Goal: Task Accomplishment & Management: Manage account settings

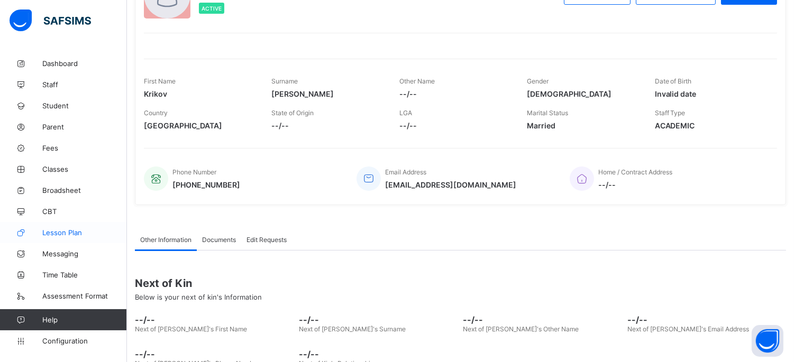
scroll to position [162, 0]
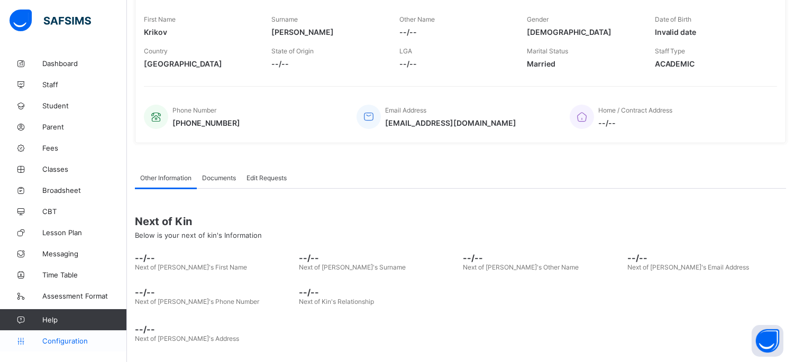
click at [46, 343] on span "Configuration" at bounding box center [84, 341] width 84 height 8
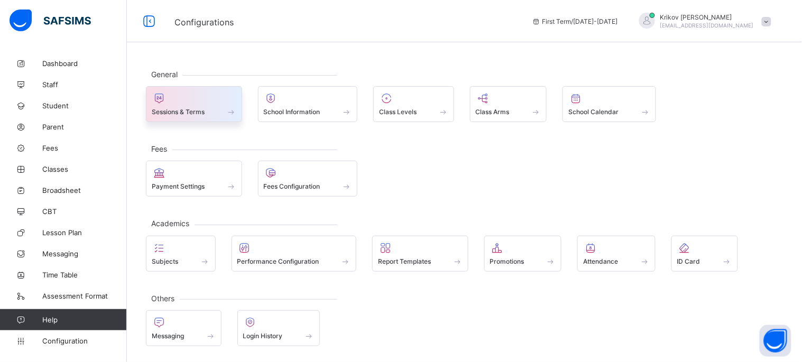
click at [210, 109] on div "Sessions & Terms" at bounding box center [194, 111] width 85 height 9
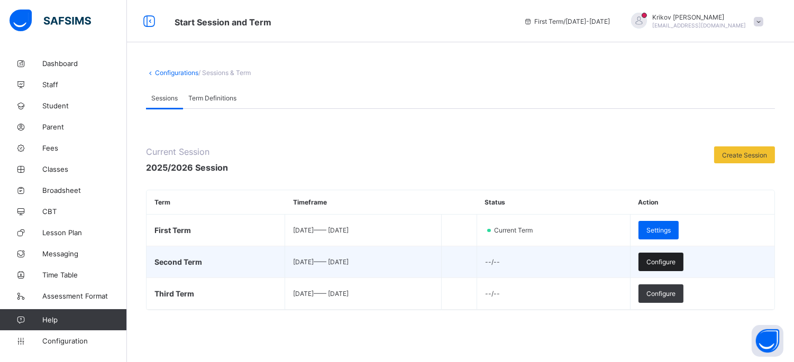
click at [683, 267] on div "Configure" at bounding box center [660, 262] width 45 height 19
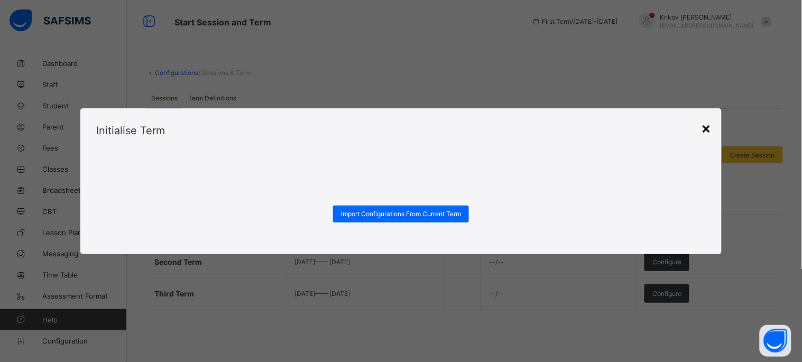
click at [706, 131] on div "×" at bounding box center [706, 128] width 10 height 18
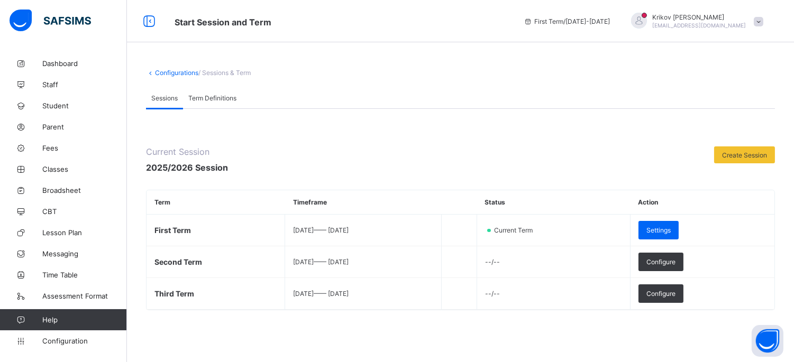
click at [214, 99] on span "Term Definitions" at bounding box center [212, 98] width 48 height 8
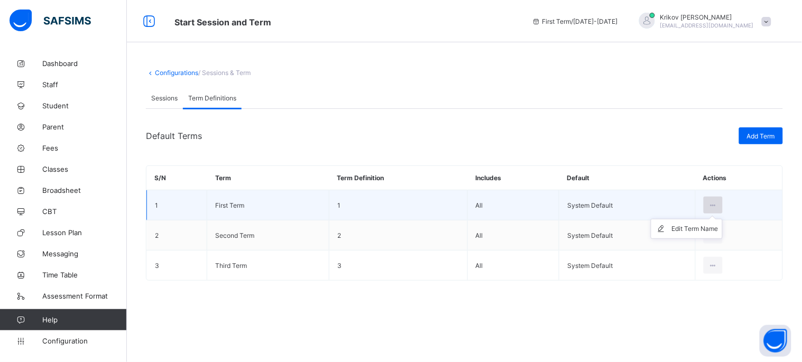
click at [720, 207] on div at bounding box center [714, 205] width 20 height 17
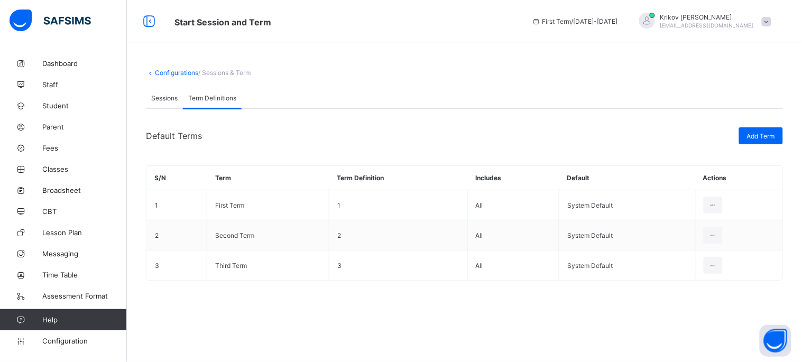
click at [160, 96] on span "Sessions" at bounding box center [164, 98] width 26 height 8
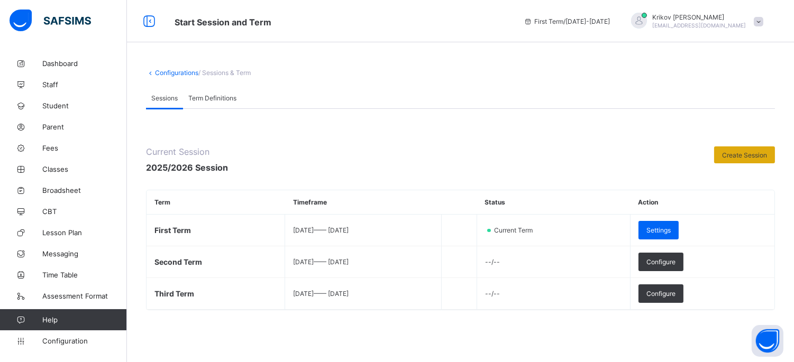
click at [742, 156] on span "Create Session" at bounding box center [744, 155] width 45 height 8
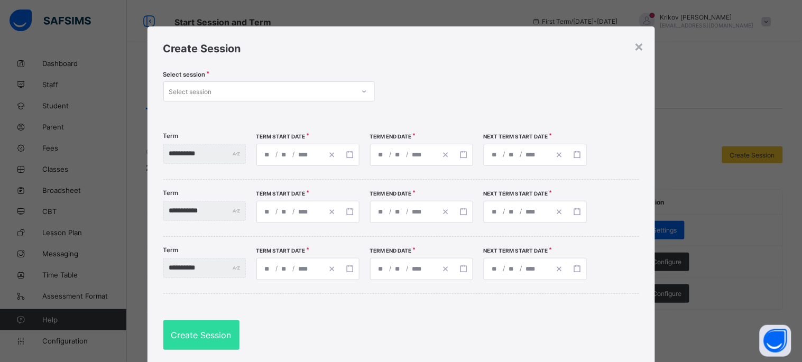
click at [355, 90] on div at bounding box center [364, 91] width 18 height 17
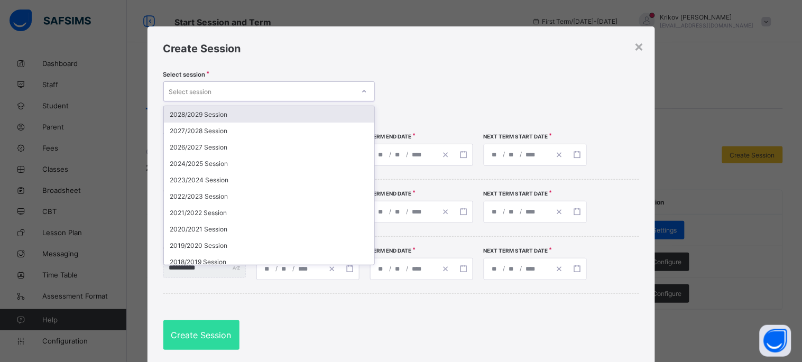
click at [475, 77] on div "Select session option 2028/2029 Session focused, 1 of 23. 23 results available.…" at bounding box center [401, 93] width 476 height 44
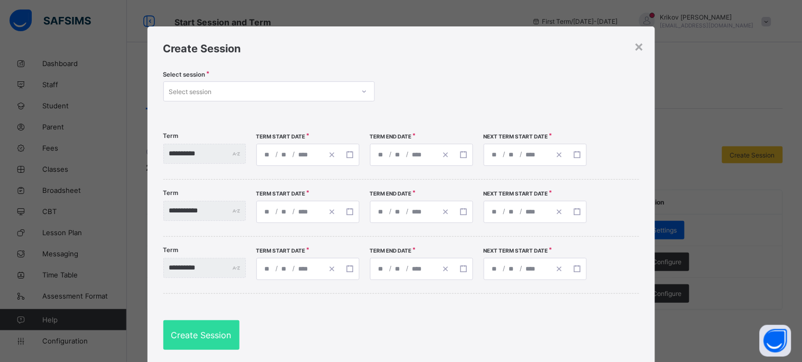
click at [228, 91] on div "Select session" at bounding box center [259, 91] width 190 height 15
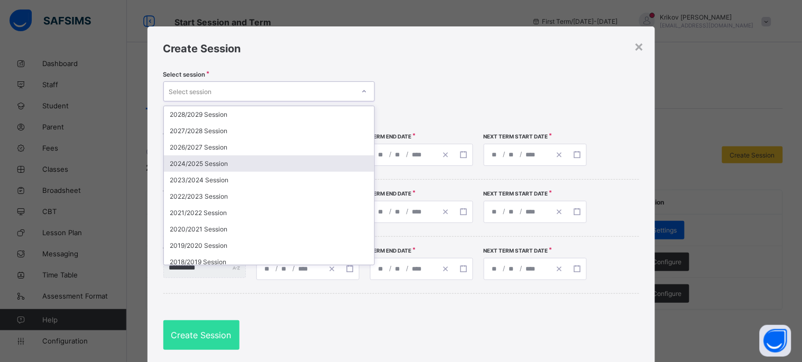
click at [456, 71] on div "Select session option 2024/2025 Session focused, 4 of 23. 23 results available.…" at bounding box center [401, 93] width 476 height 44
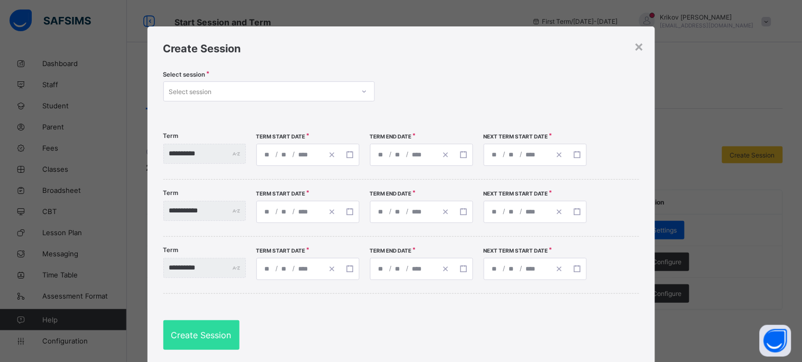
click at [220, 94] on div "Select session" at bounding box center [259, 91] width 190 height 15
click at [334, 154] on line "button" at bounding box center [331, 155] width 4 height 4
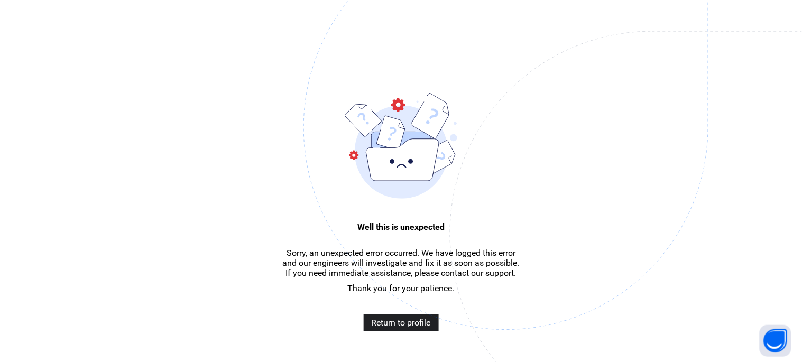
click at [394, 328] on span "Return to profile" at bounding box center [401, 323] width 59 height 10
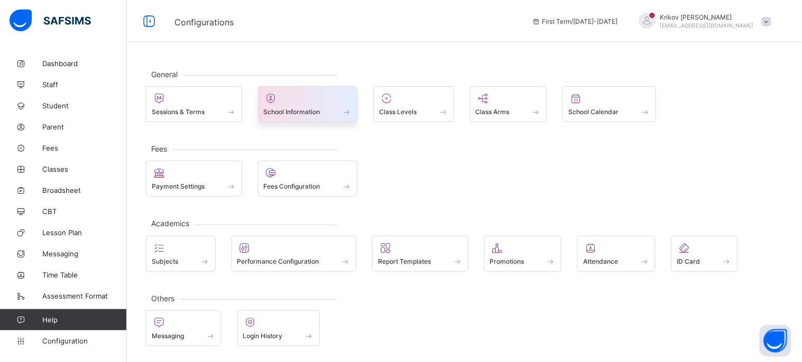
click at [309, 105] on span at bounding box center [308, 106] width 88 height 3
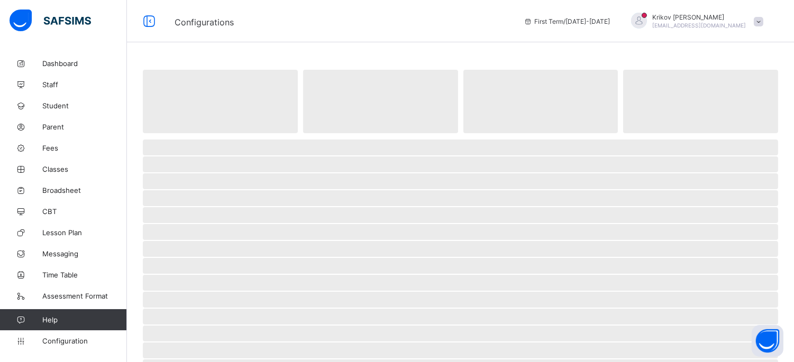
select select "**"
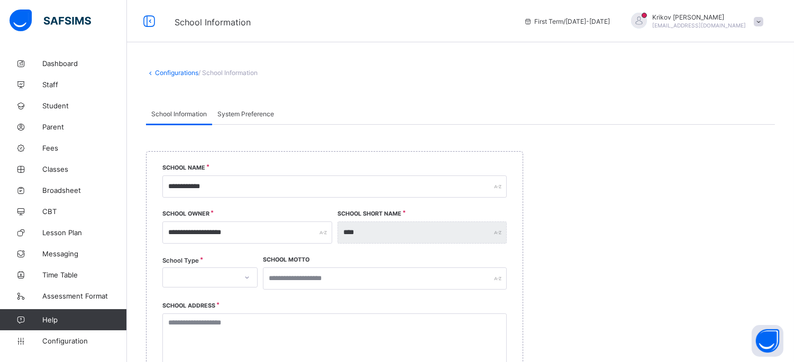
scroll to position [117, 0]
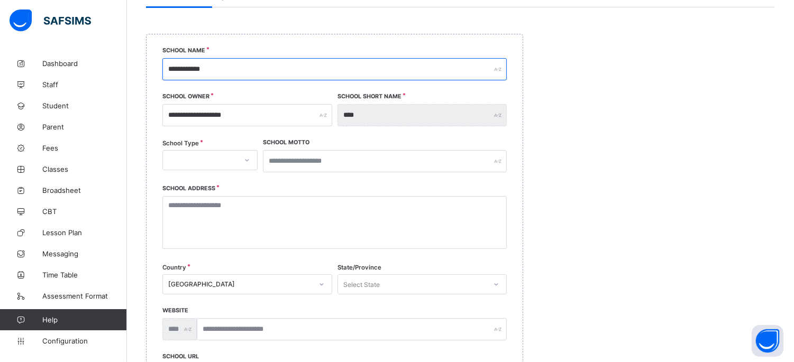
click at [254, 73] on input "**********" at bounding box center [334, 69] width 344 height 22
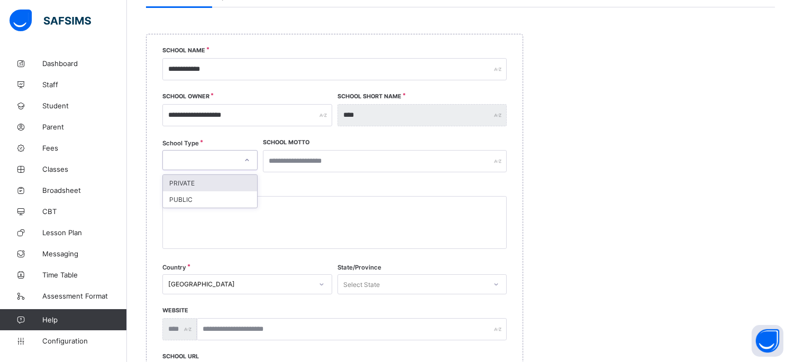
click at [214, 158] on div at bounding box center [200, 160] width 74 height 15
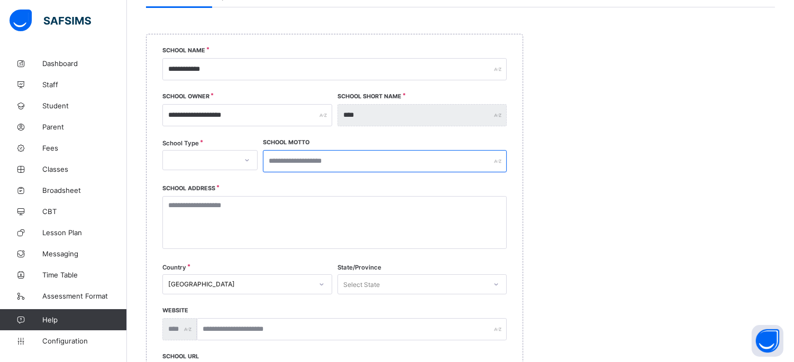
click at [302, 156] on input "text" at bounding box center [385, 161] width 244 height 22
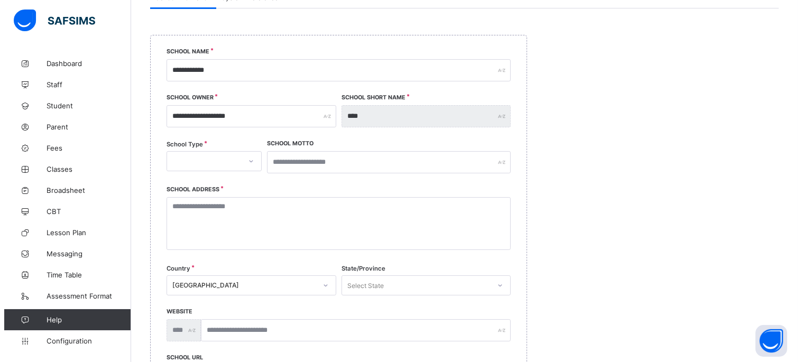
scroll to position [0, 0]
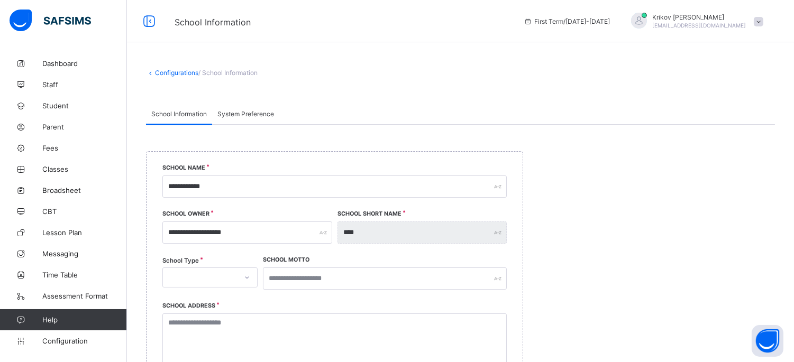
click at [256, 112] on span "System Preference" at bounding box center [245, 114] width 57 height 8
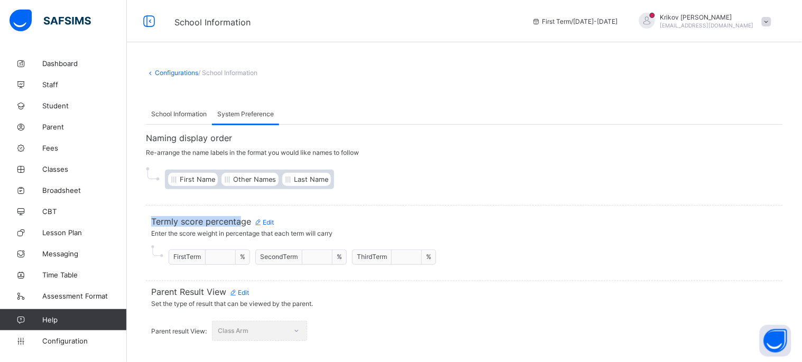
drag, startPoint x: 152, startPoint y: 219, endPoint x: 242, endPoint y: 220, distance: 89.9
click at [242, 220] on span "Termly score percentage Edit" at bounding box center [464, 221] width 627 height 11
click at [270, 219] on span "Edit" at bounding box center [264, 222] width 20 height 8
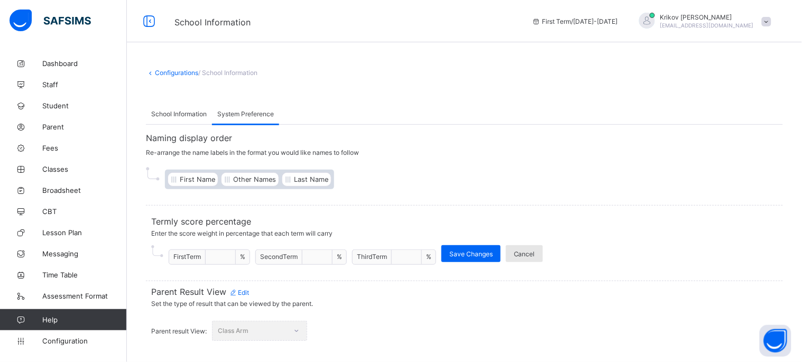
click at [524, 251] on span "Cancel" at bounding box center [524, 254] width 21 height 8
click at [242, 291] on span "Edit" at bounding box center [239, 293] width 20 height 8
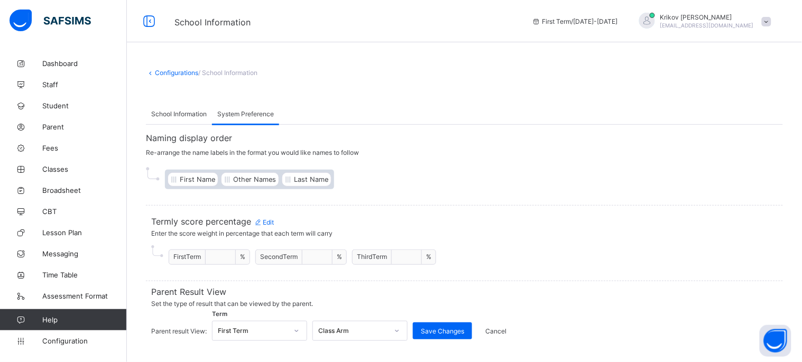
click at [265, 329] on div "First Term" at bounding box center [259, 331] width 95 height 20
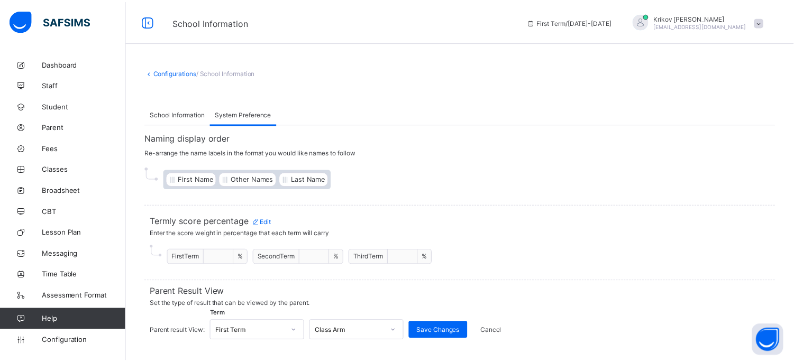
scroll to position [30, 0]
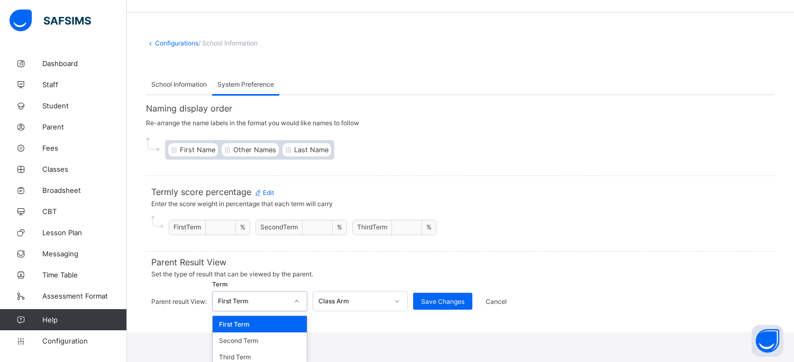
drag, startPoint x: 663, startPoint y: 295, endPoint x: 652, endPoint y: 294, distance: 10.6
click at [662, 295] on div "Parent Result View Set the type of result that can be viewed by the parent. Par…" at bounding box center [460, 286] width 629 height 71
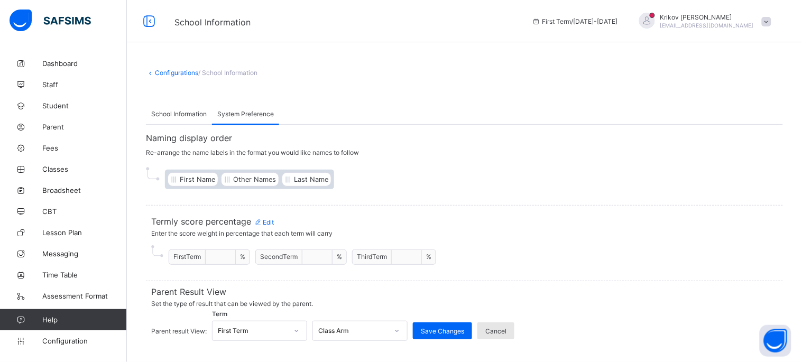
click at [490, 330] on span "Cancel" at bounding box center [495, 331] width 21 height 8
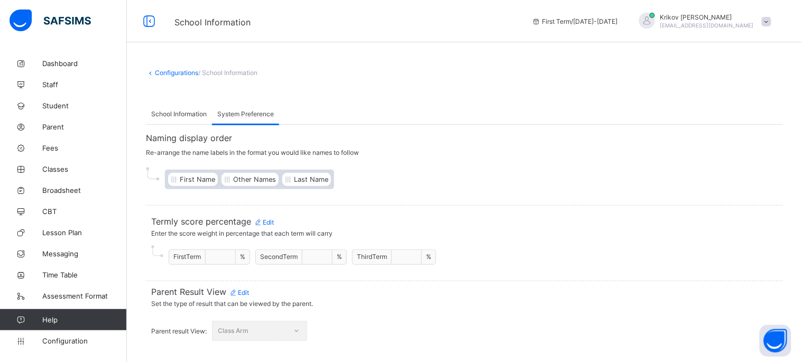
click at [187, 110] on span "School Information" at bounding box center [179, 114] width 56 height 8
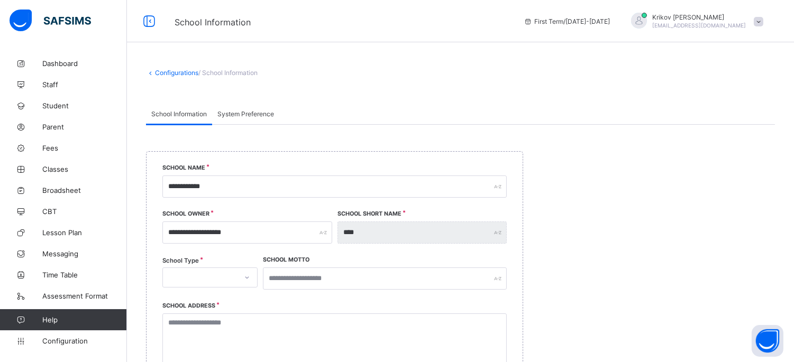
click at [243, 107] on div "System Preference" at bounding box center [245, 113] width 67 height 21
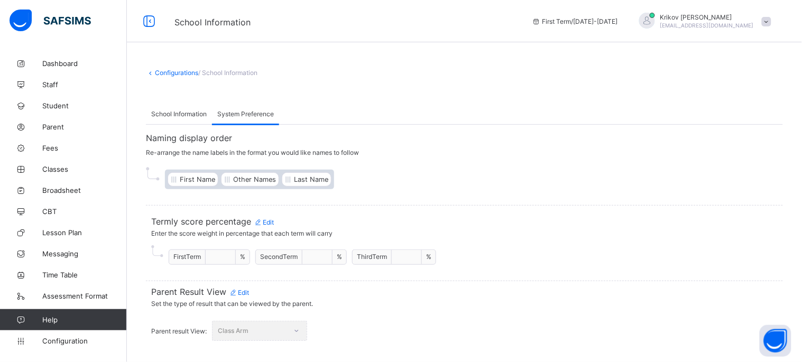
click at [178, 112] on span "School Information" at bounding box center [179, 114] width 56 height 8
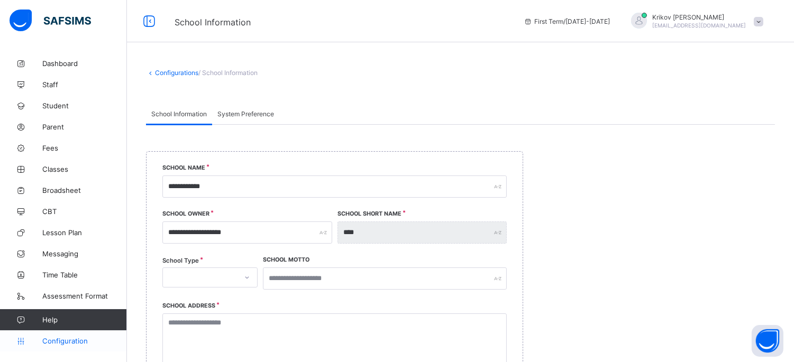
click at [67, 340] on span "Configuration" at bounding box center [84, 341] width 84 height 8
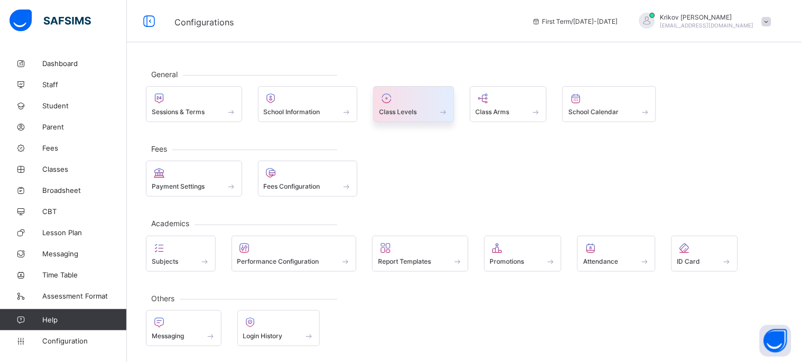
click at [395, 108] on span "Class Levels" at bounding box center [398, 112] width 38 height 8
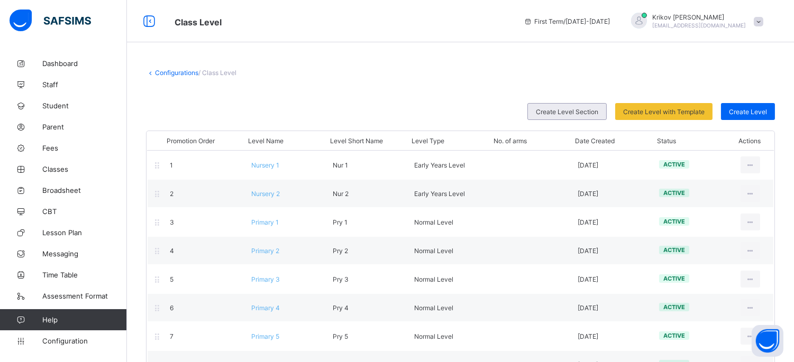
click at [586, 111] on span "Create Level Section" at bounding box center [567, 112] width 62 height 8
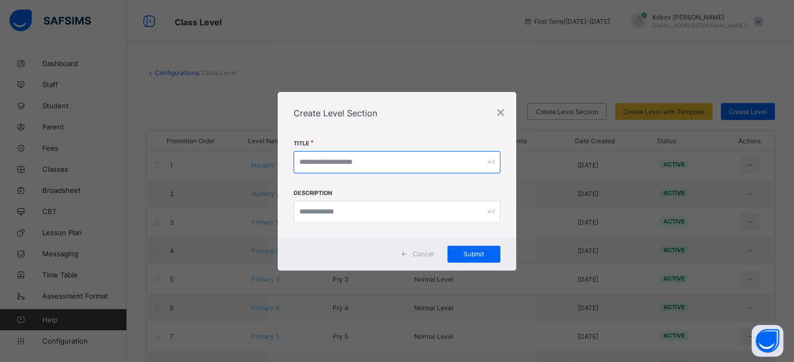
click at [440, 162] on input "text" at bounding box center [396, 162] width 206 height 22
click at [504, 113] on div "×" at bounding box center [500, 112] width 10 height 18
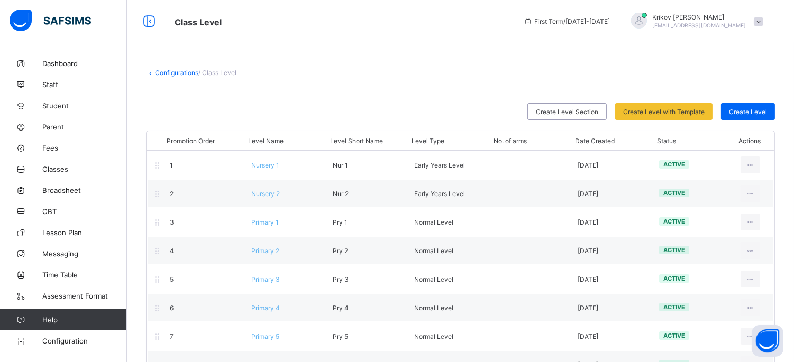
click at [174, 72] on link "Configurations" at bounding box center [176, 73] width 43 height 8
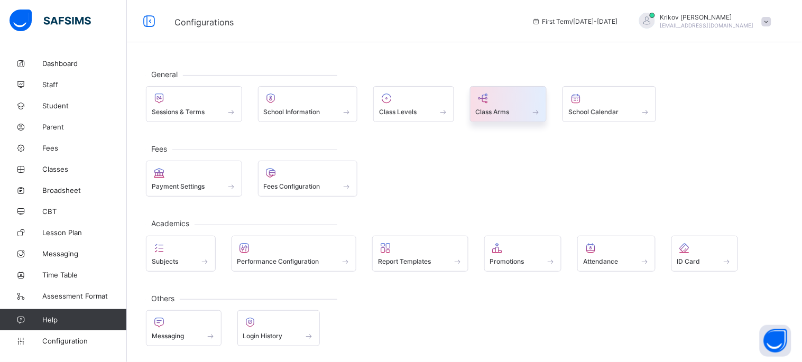
click at [499, 109] on span "Class Arms" at bounding box center [493, 112] width 34 height 8
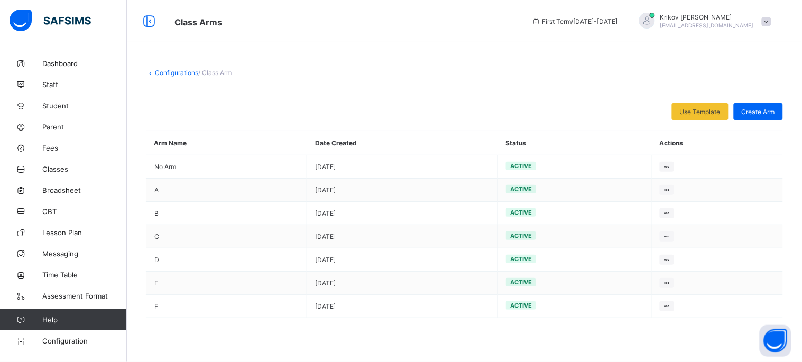
click at [186, 74] on link "Configurations" at bounding box center [176, 73] width 43 height 8
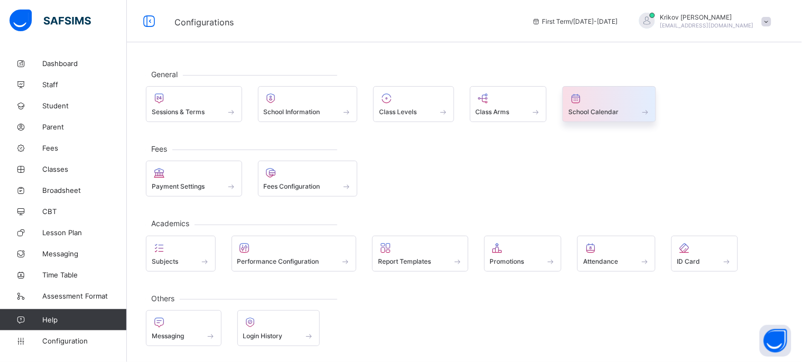
click at [584, 105] on span at bounding box center [609, 106] width 82 height 3
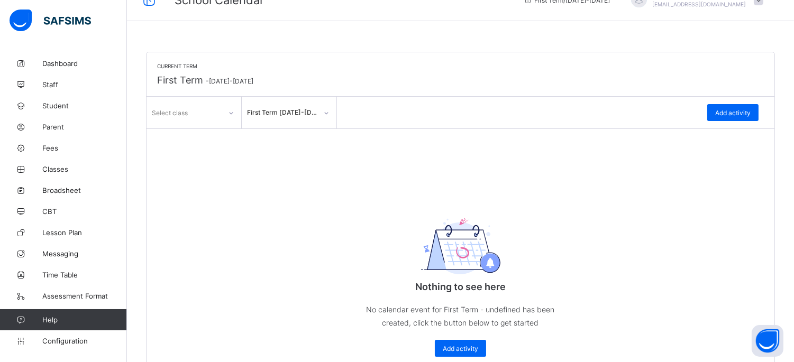
scroll to position [29, 0]
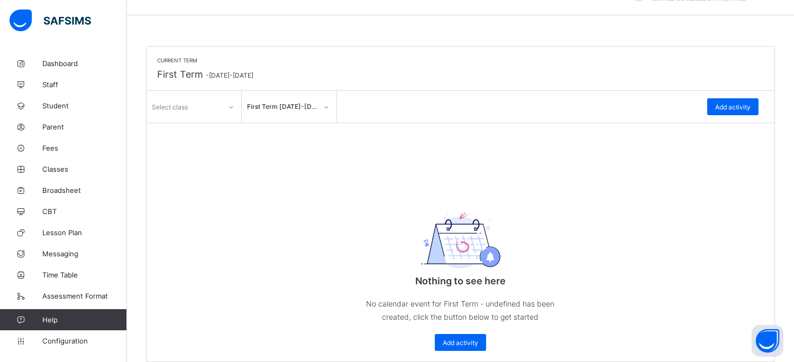
click at [735, 98] on div "Add activity" at bounding box center [732, 106] width 51 height 17
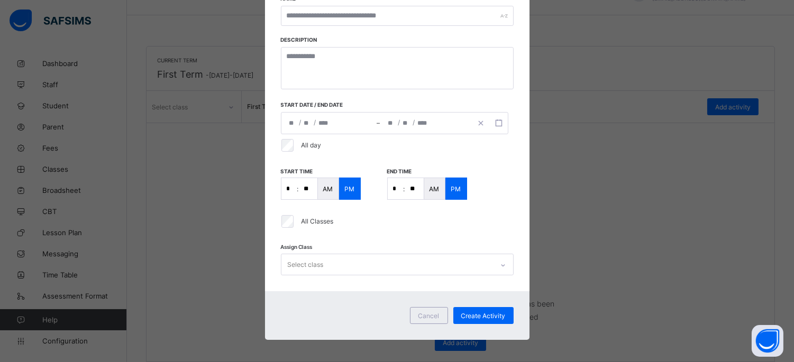
scroll to position [180, 0]
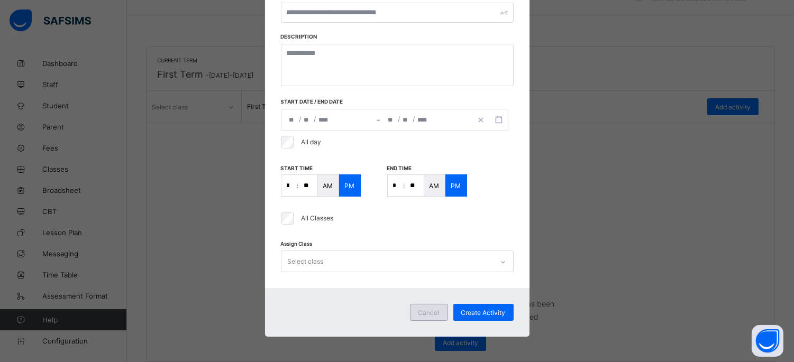
click at [423, 309] on span "Cancel" at bounding box center [428, 313] width 21 height 8
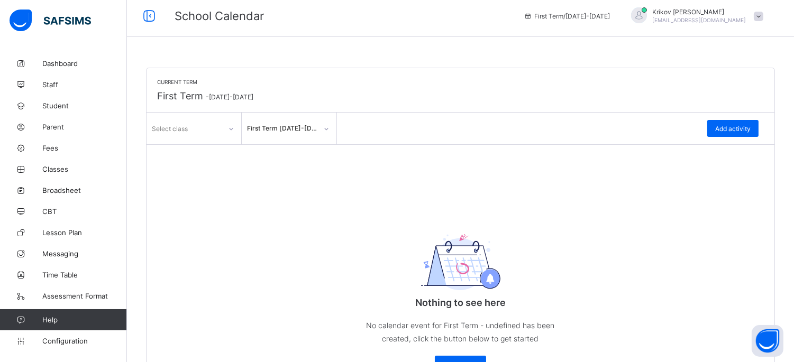
scroll to position [0, 0]
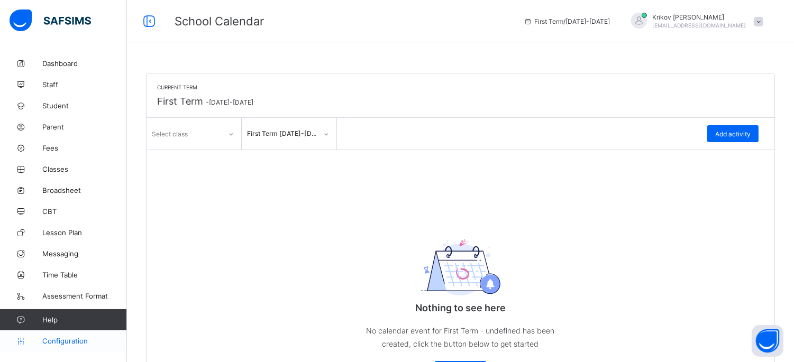
click at [54, 340] on span "Configuration" at bounding box center [84, 341] width 84 height 8
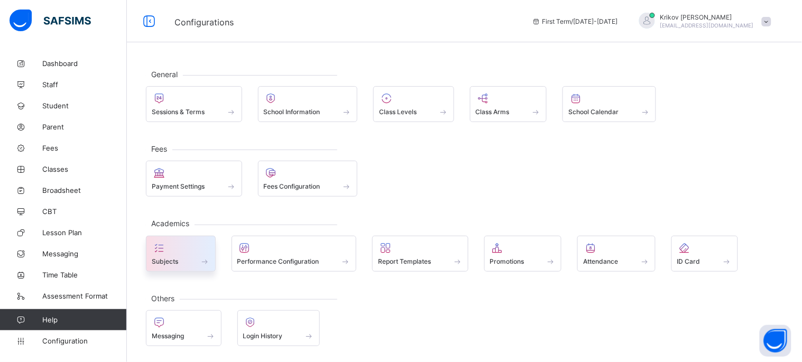
click at [177, 250] on div at bounding box center [181, 248] width 58 height 13
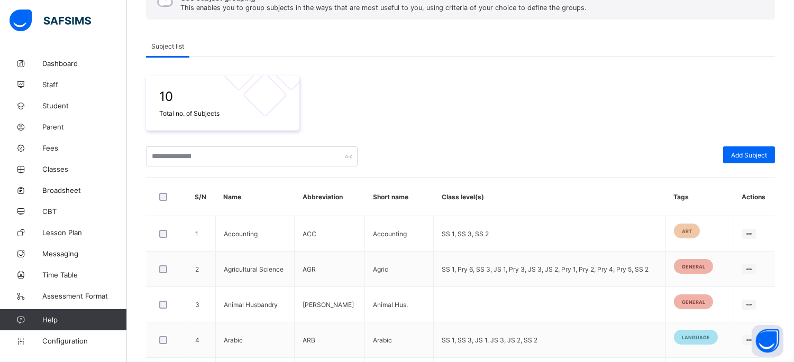
scroll to position [117, 0]
click at [742, 157] on span "Add Subject" at bounding box center [749, 156] width 36 height 8
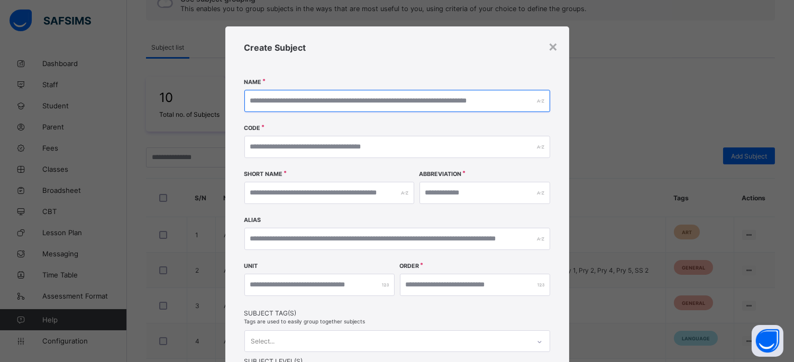
click at [286, 97] on input "text" at bounding box center [397, 101] width 306 height 22
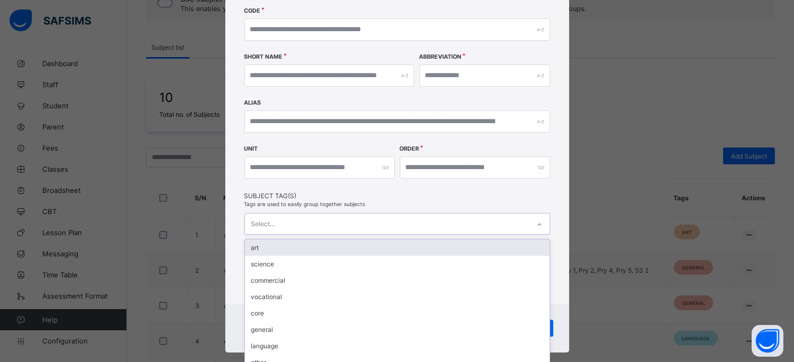
scroll to position [126, 0]
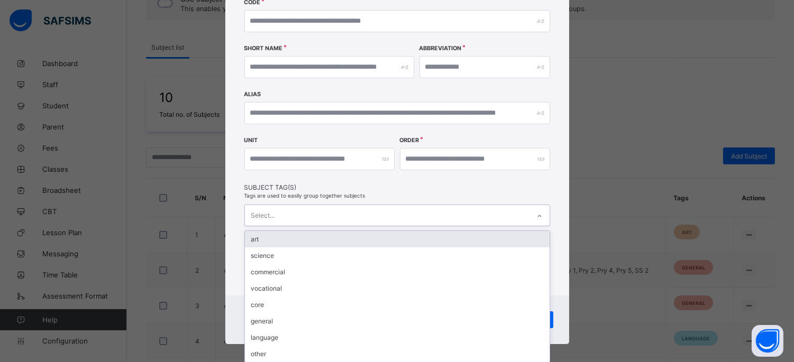
click at [315, 221] on div "Select..." at bounding box center [387, 215] width 284 height 21
click at [327, 216] on div "Select..." at bounding box center [387, 215] width 284 height 21
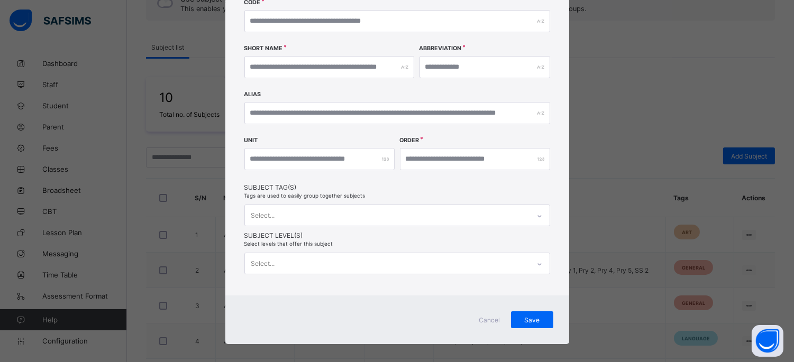
click at [366, 224] on div "Create Subject Name Code Short Name Abbreviation [PERSON_NAME] Unit Order Subje…" at bounding box center [397, 98] width 344 height 395
click at [364, 214] on div "Select..." at bounding box center [387, 215] width 284 height 21
click at [395, 185] on span "Subject Tag(s)" at bounding box center [397, 187] width 306 height 8
click at [292, 259] on div "Select..." at bounding box center [397, 264] width 306 height 22
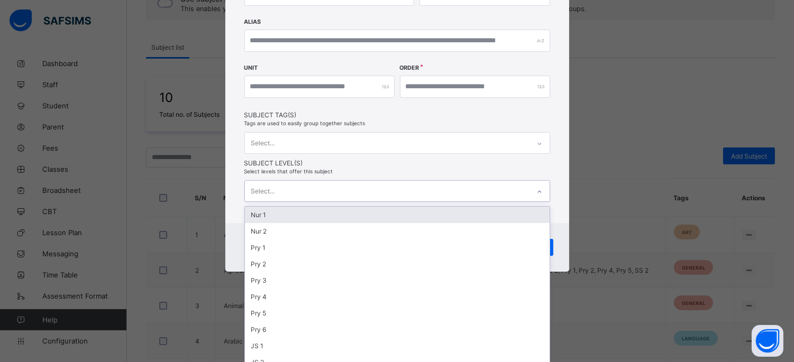
scroll to position [131, 0]
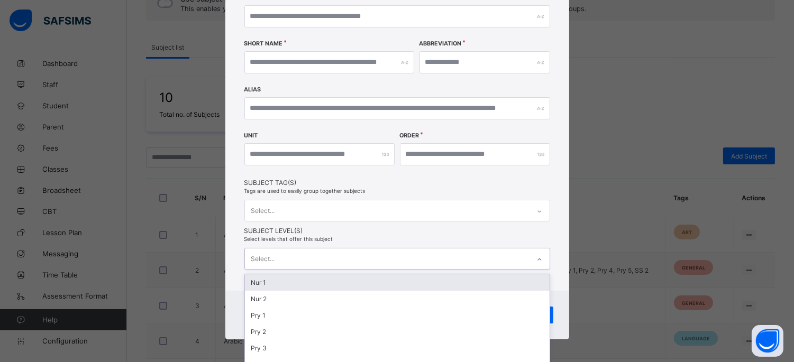
click at [302, 163] on div "Create Subject Name Code Short Name Abbreviation [PERSON_NAME] Unit Order Subje…" at bounding box center [397, 93] width 344 height 395
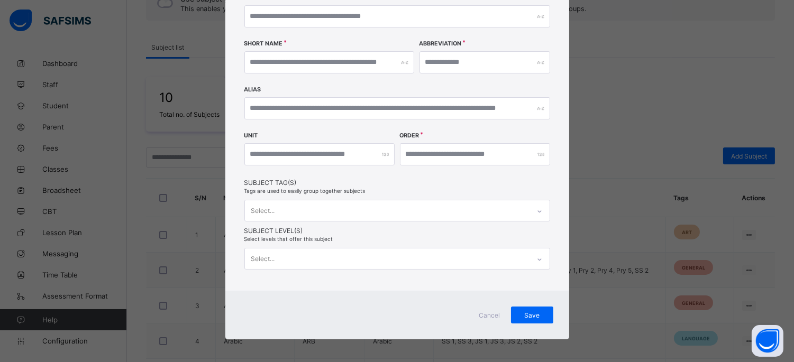
click at [271, 255] on div "Select..." at bounding box center [397, 259] width 306 height 22
click at [246, 167] on div "Create Subject Name Code Short Name Abbreviation [PERSON_NAME] Unit Order Subje…" at bounding box center [397, 93] width 344 height 395
click at [481, 311] on span "Cancel" at bounding box center [489, 315] width 25 height 8
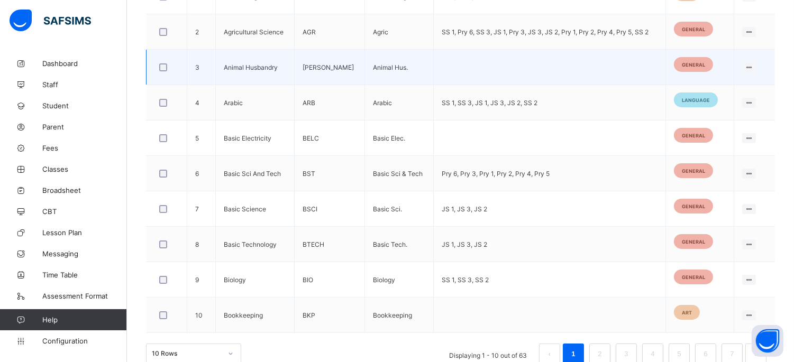
scroll to position [374, 0]
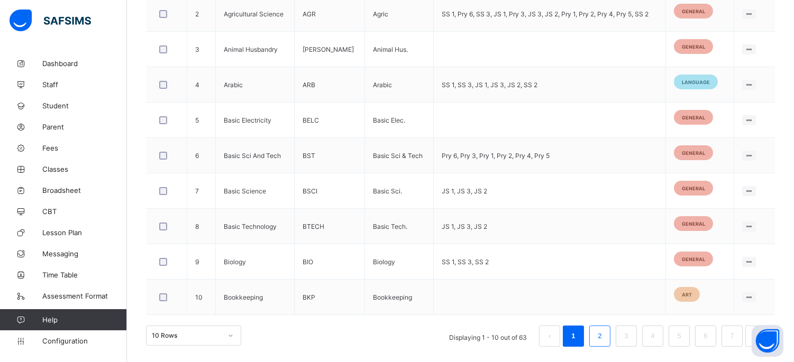
click at [604, 335] on link "2" at bounding box center [599, 336] width 10 height 14
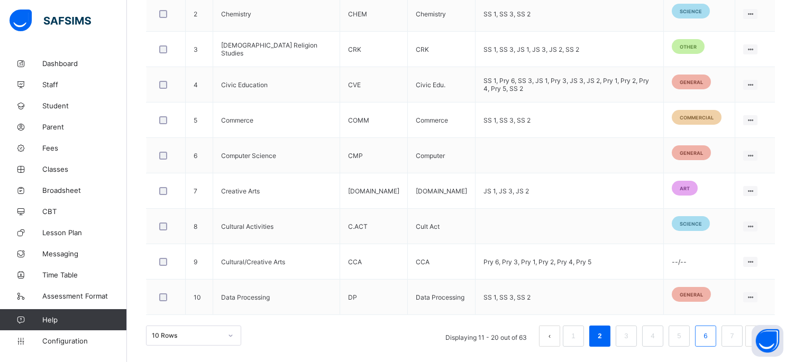
click at [710, 340] on link "6" at bounding box center [705, 336] width 10 height 14
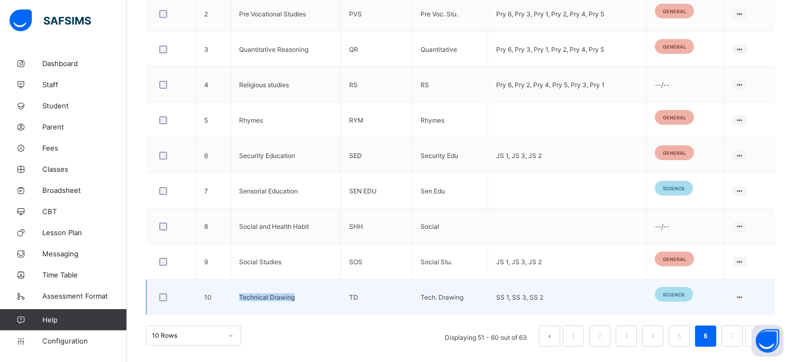
drag, startPoint x: 241, startPoint y: 297, endPoint x: 297, endPoint y: 299, distance: 55.6
click at [297, 299] on td "Technical Drawing" at bounding box center [286, 297] width 110 height 35
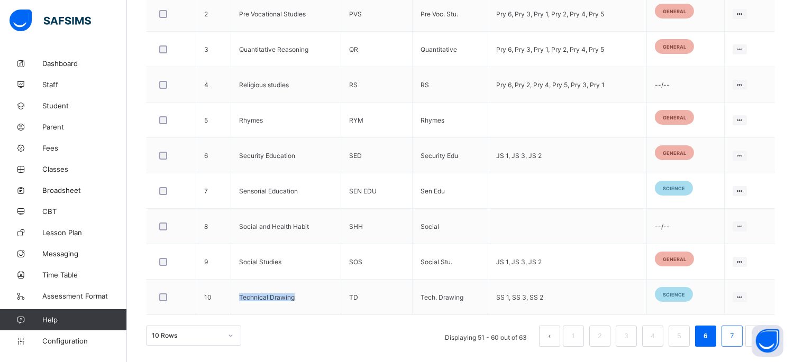
click at [735, 338] on link "7" at bounding box center [731, 336] width 10 height 14
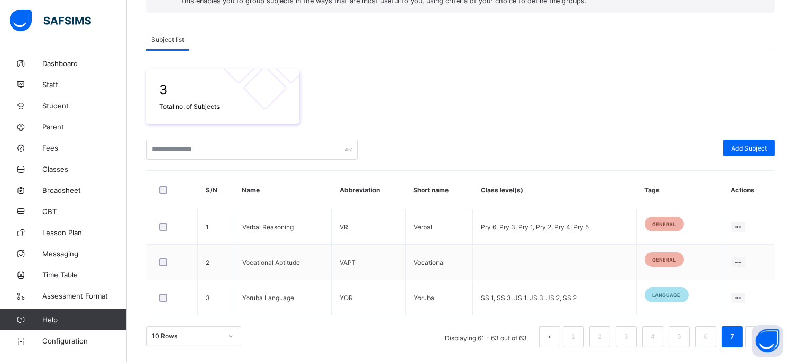
scroll to position [162, 0]
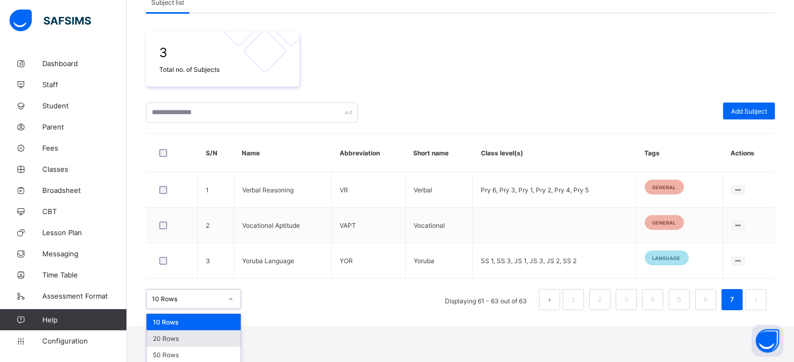
click at [165, 309] on div "option 20 Rows focused, 2 of 3. 3 results available. Use Up and Down to choose …" at bounding box center [193, 299] width 95 height 20
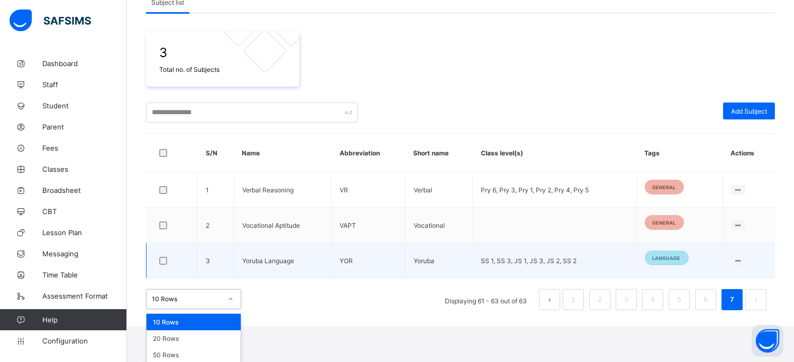
scroll to position [125, 0]
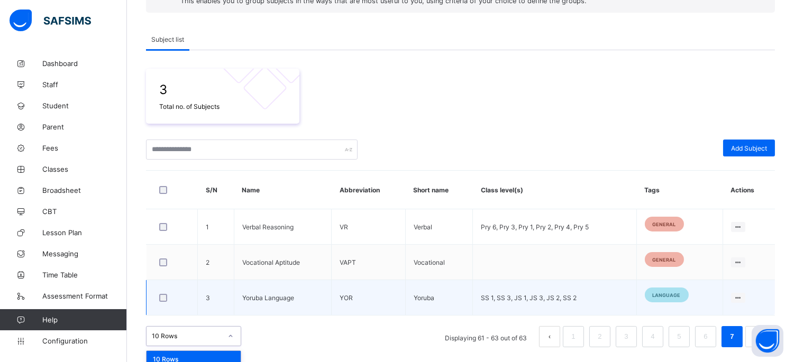
click at [308, 308] on div "3 Total no. of Subjects Add Subject S/N Name Abbreviation Short name Class leve…" at bounding box center [460, 198] width 629 height 297
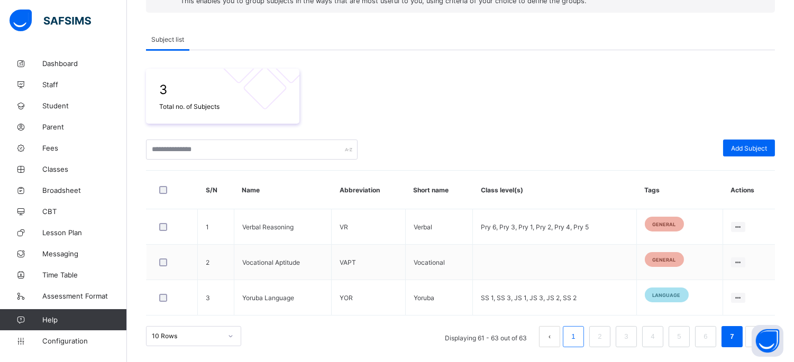
click at [578, 342] on link "1" at bounding box center [573, 337] width 10 height 14
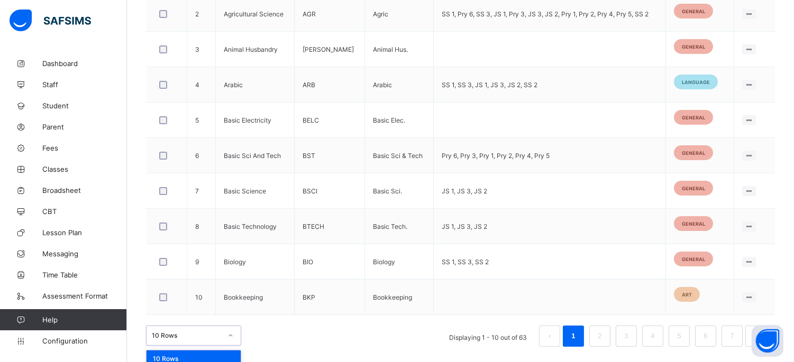
scroll to position [410, 0]
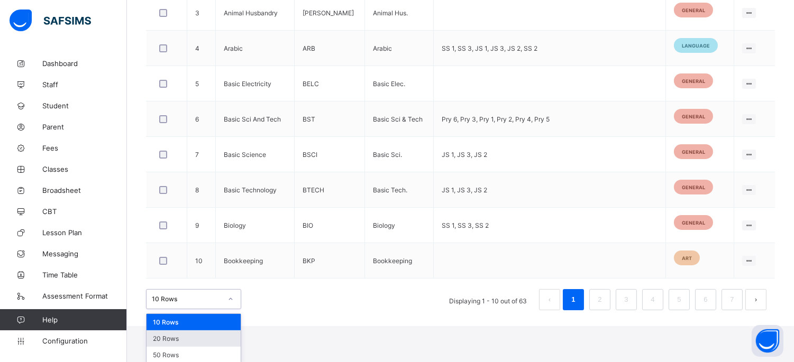
click at [206, 309] on div "option 20 Rows focused, 2 of 3. 3 results available. Use Up and Down to choose …" at bounding box center [193, 299] width 95 height 20
click at [195, 352] on div "50 Rows" at bounding box center [193, 355] width 94 height 16
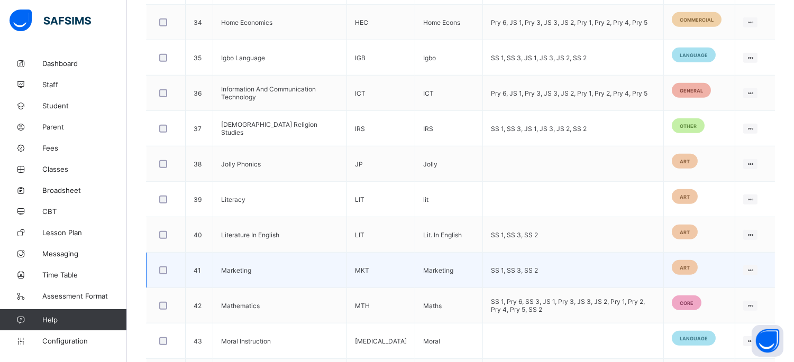
scroll to position [1793, 0]
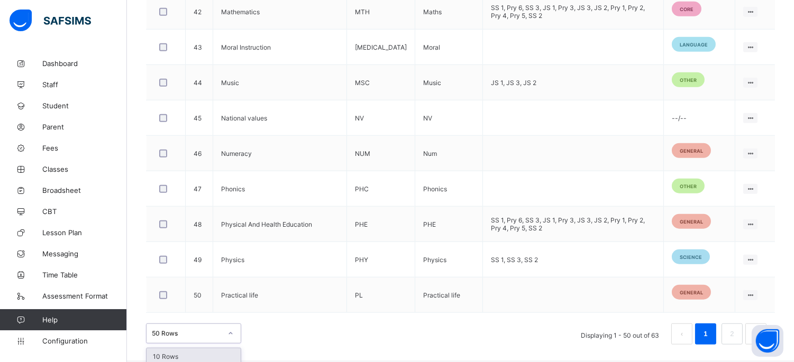
click at [214, 329] on div "option 10 Rows focused, 1 of 3. 3 results available. Use Up and Down to choose …" at bounding box center [193, 334] width 95 height 20
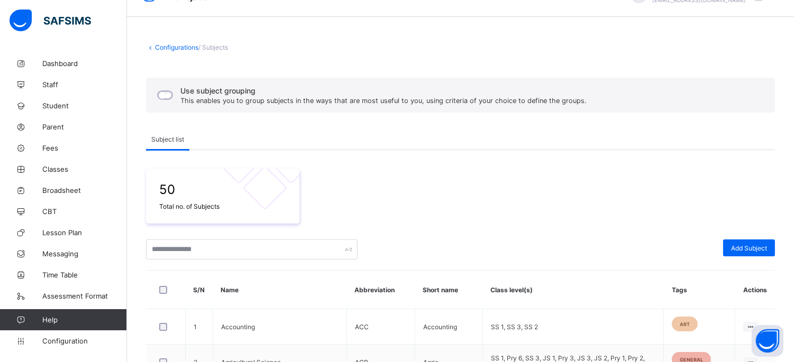
scroll to position [0, 0]
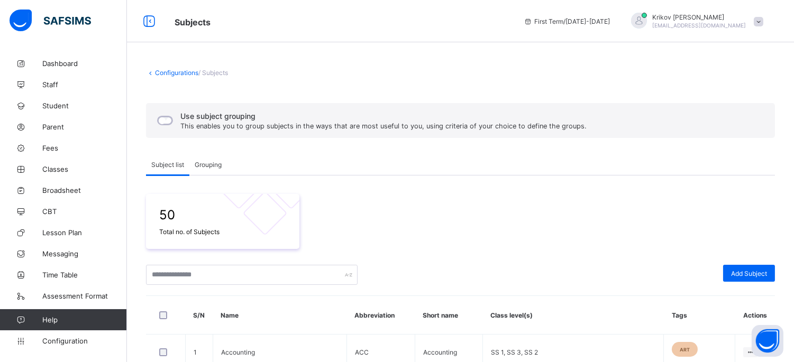
click at [212, 164] on span "Grouping" at bounding box center [208, 165] width 27 height 8
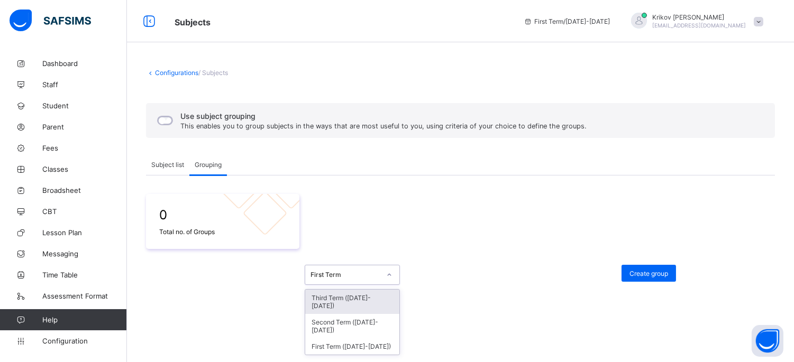
click at [369, 273] on div "First Term" at bounding box center [345, 275] width 70 height 8
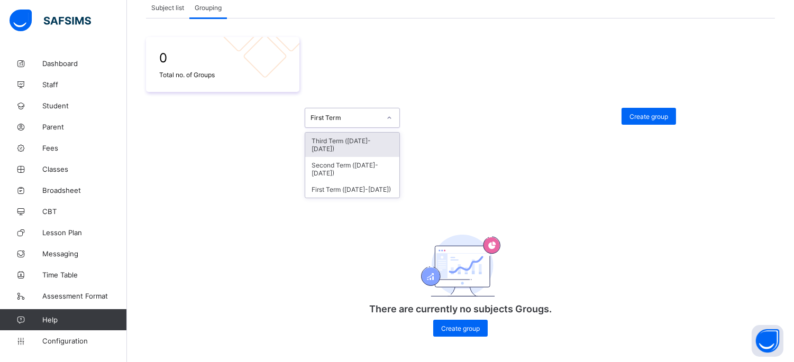
scroll to position [159, 0]
click at [449, 159] on div "0 Total no. of Groups option Third Term ([DATE]-[DATE]) focused, 1 of 3. 3 resu…" at bounding box center [460, 191] width 629 height 310
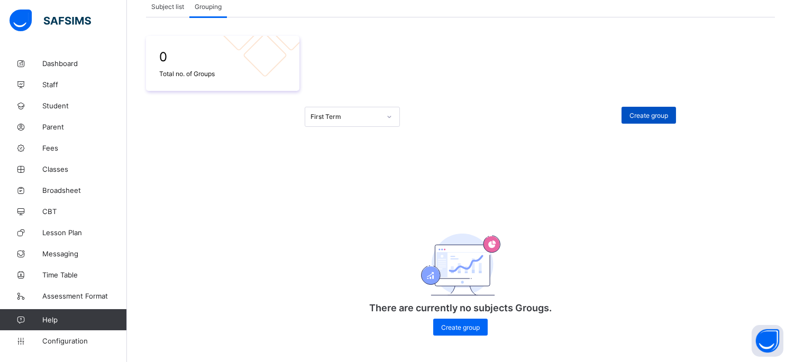
click at [668, 114] on span "Create group" at bounding box center [648, 116] width 39 height 8
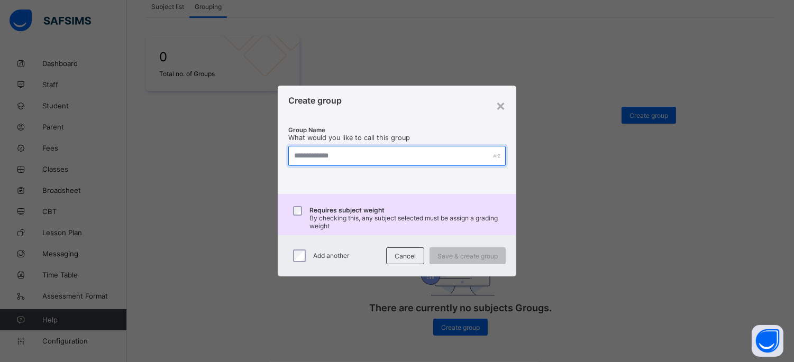
click at [398, 153] on input "text" at bounding box center [396, 156] width 217 height 20
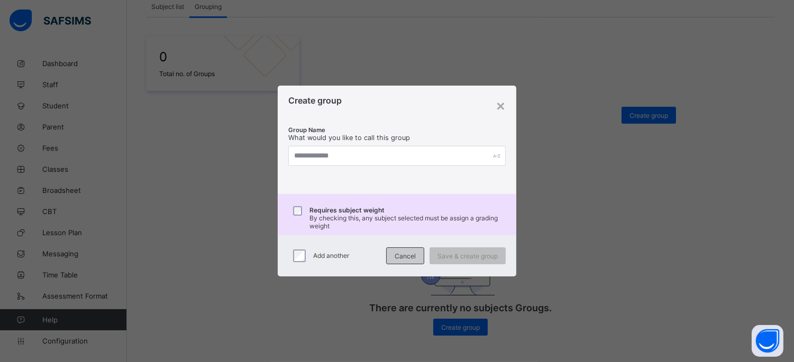
click at [398, 257] on span "Cancel" at bounding box center [404, 256] width 21 height 8
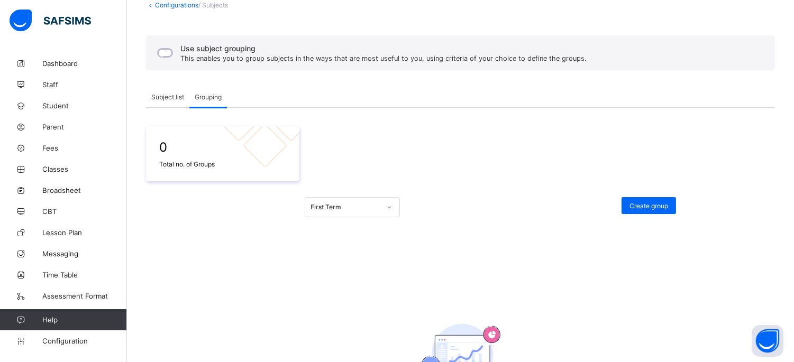
scroll to position [0, 0]
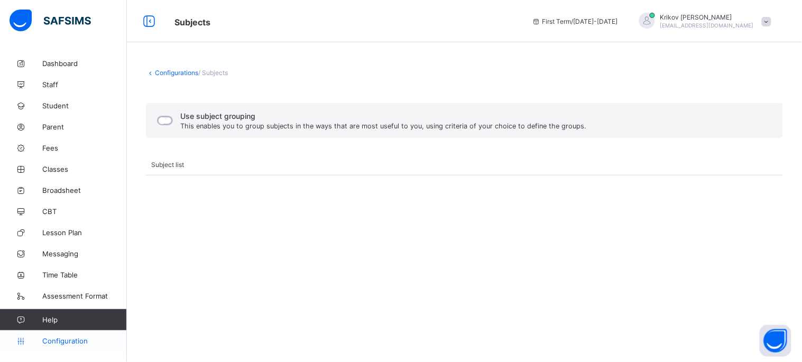
click at [50, 338] on span "Configuration" at bounding box center [84, 341] width 84 height 8
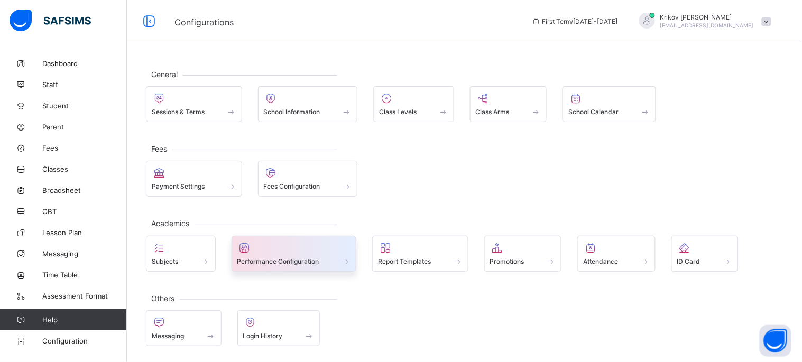
click at [319, 257] on span "Performance Configuration" at bounding box center [278, 261] width 82 height 8
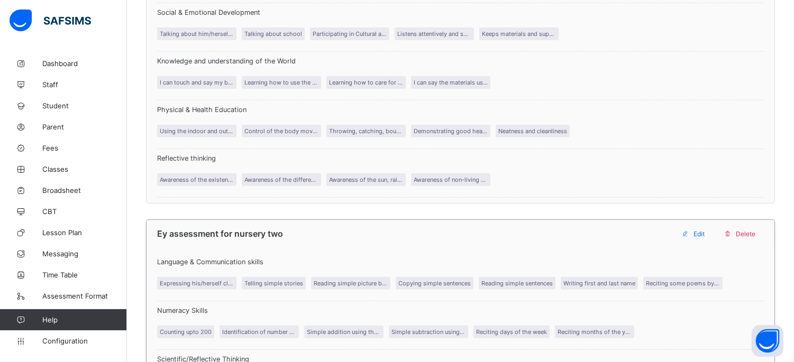
scroll to position [961, 0]
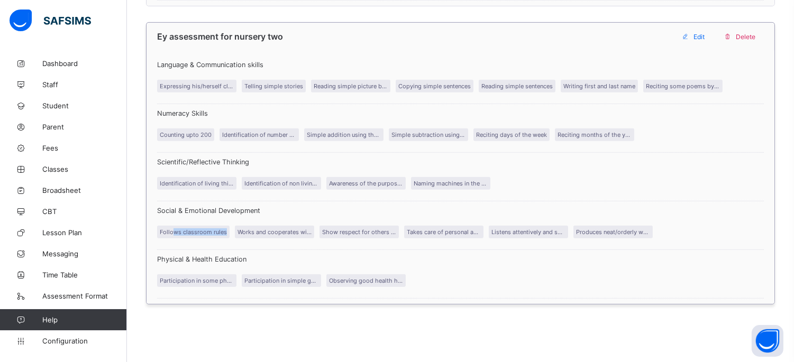
drag, startPoint x: 171, startPoint y: 231, endPoint x: 229, endPoint y: 231, distance: 57.6
click at [229, 231] on div "Follows classroom rules" at bounding box center [196, 230] width 78 height 30
click at [241, 242] on div "Works and cooperates with others" at bounding box center [277, 230] width 85 height 30
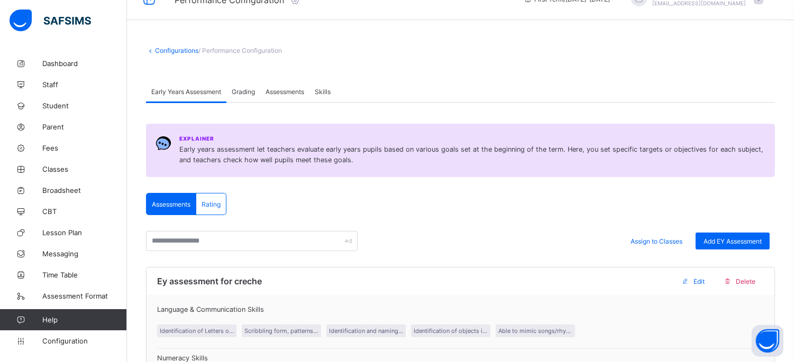
scroll to position [21, 0]
click at [238, 92] on span "Grading" at bounding box center [243, 93] width 23 height 8
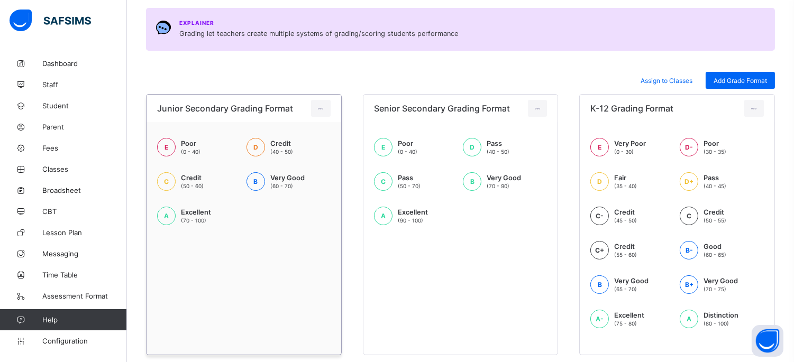
scroll to position [139, 0]
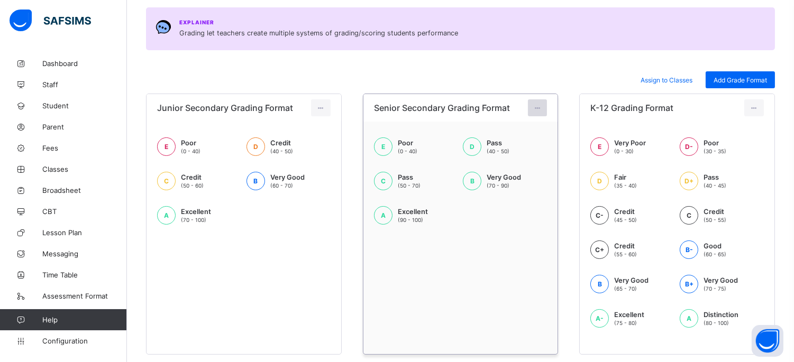
click at [543, 112] on div at bounding box center [538, 107] width 20 height 17
click at [468, 77] on div "Assign to Classes Add Grade Format" at bounding box center [460, 79] width 629 height 17
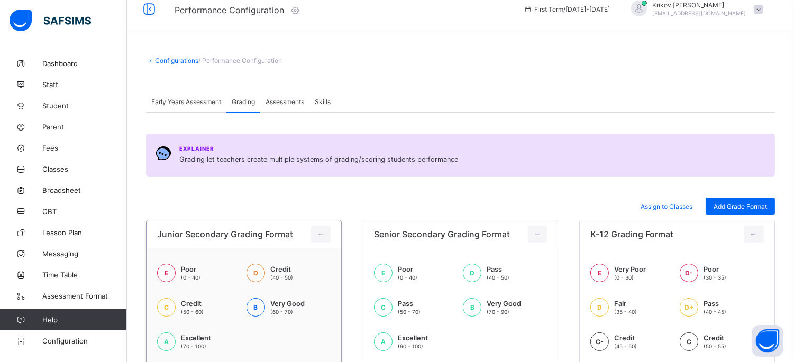
scroll to position [0, 0]
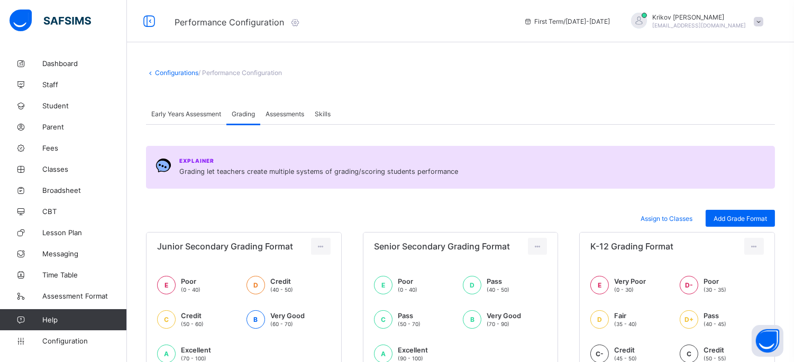
click at [289, 110] on span "Assessments" at bounding box center [284, 114] width 39 height 8
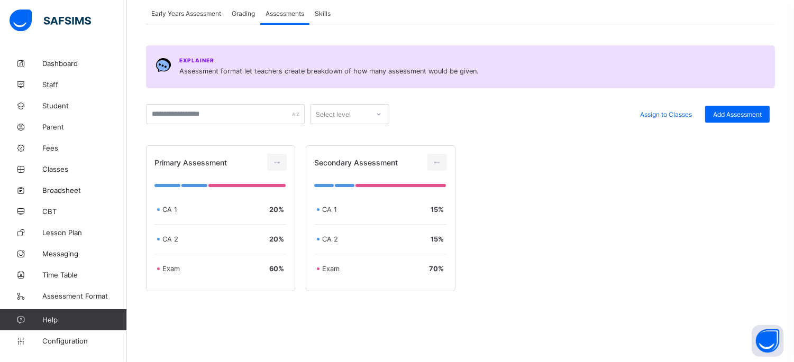
scroll to position [109, 0]
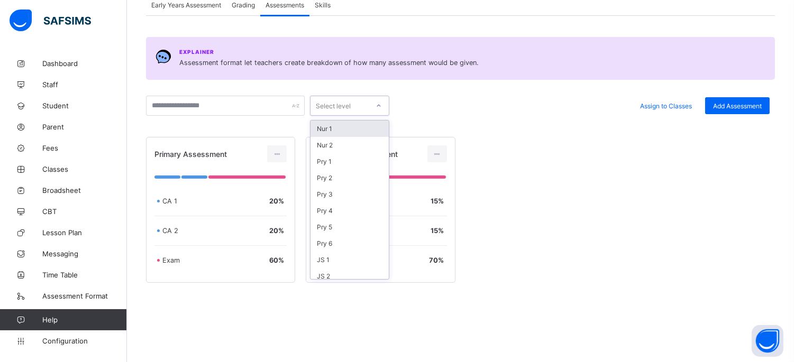
click at [365, 103] on div "Select level" at bounding box center [339, 105] width 58 height 15
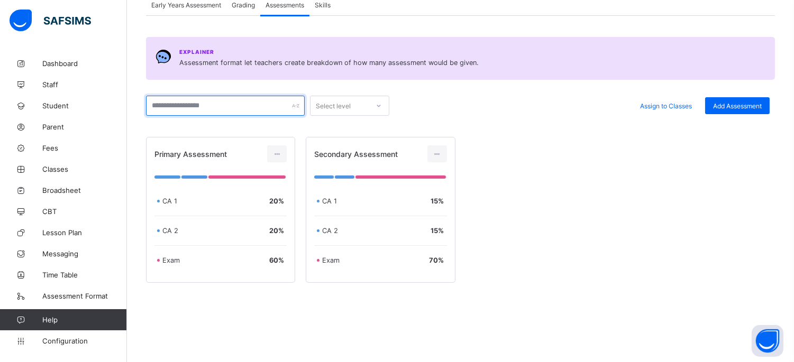
click at [233, 109] on input "text" at bounding box center [225, 106] width 159 height 20
click at [514, 113] on div "Assign to Classes Add Assessment" at bounding box center [581, 106] width 375 height 20
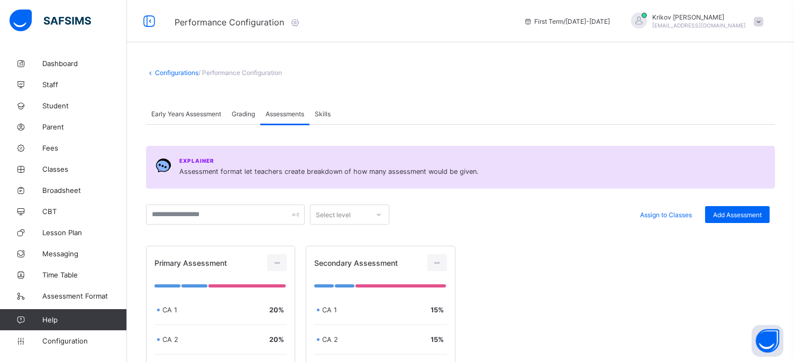
click at [326, 116] on span "Skills" at bounding box center [323, 114] width 16 height 8
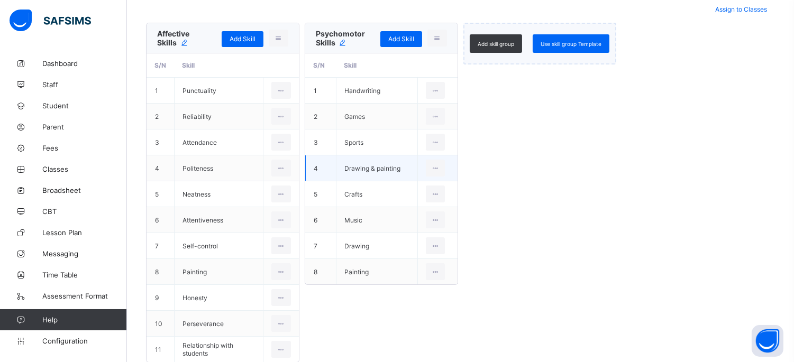
scroll to position [235, 0]
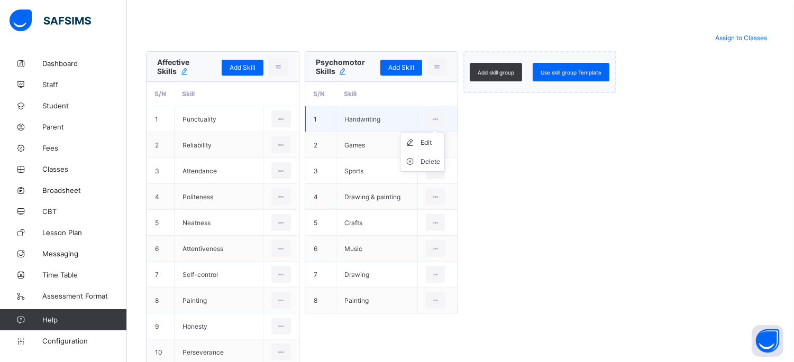
click at [432, 133] on ul "Edit Delete" at bounding box center [422, 152] width 45 height 39
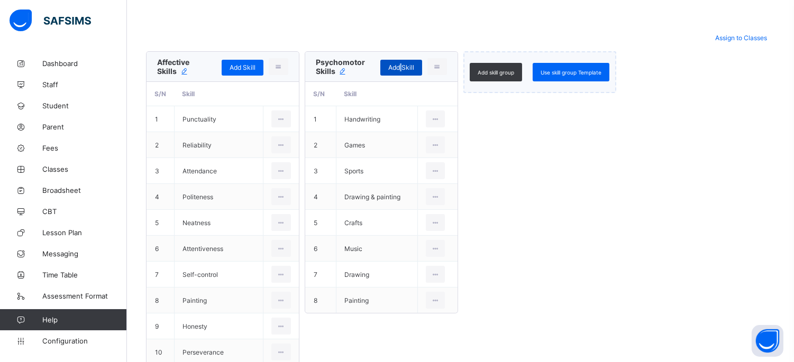
click at [404, 67] on span "Add Skill" at bounding box center [401, 67] width 26 height 8
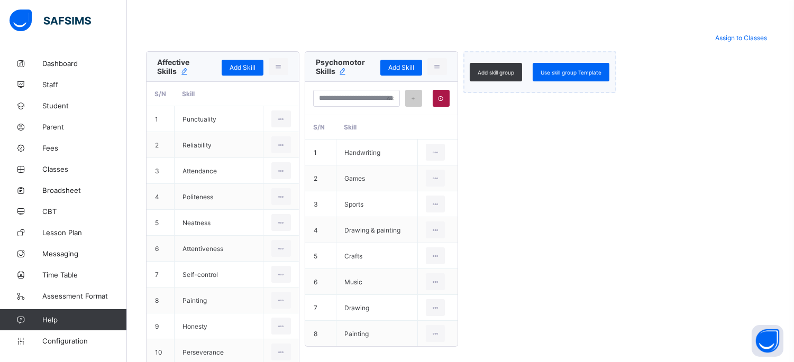
click at [439, 98] on div at bounding box center [440, 98] width 17 height 17
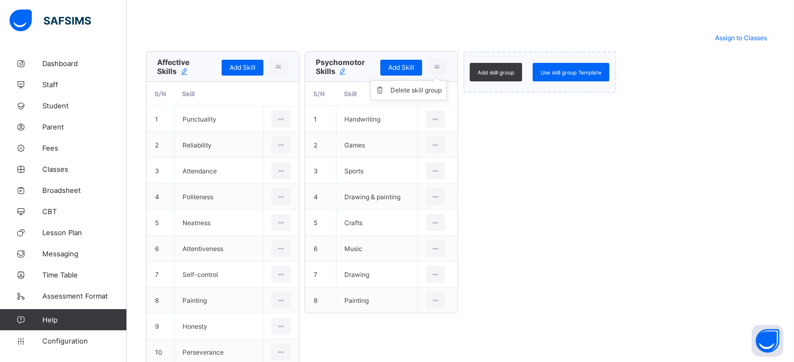
click at [436, 80] on ul "Delete skill group" at bounding box center [408, 90] width 77 height 20
click at [441, 66] on icon at bounding box center [436, 66] width 9 height 8
click at [494, 141] on div "Add skill group Use skill group Template" at bounding box center [539, 221] width 153 height 340
click at [441, 66] on icon at bounding box center [436, 66] width 9 height 8
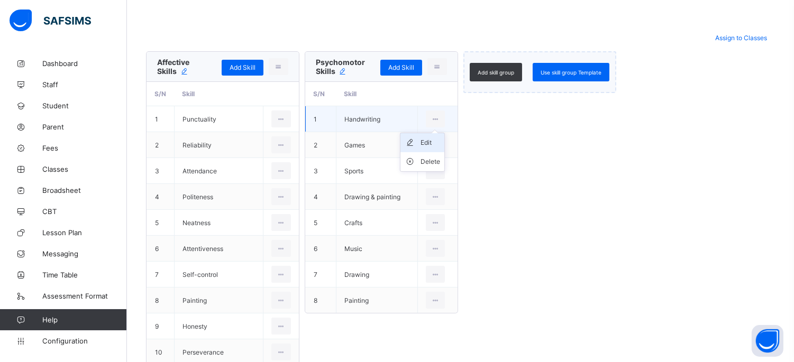
click at [426, 143] on div "Edit" at bounding box center [430, 142] width 20 height 11
click at [445, 118] on icon at bounding box center [440, 119] width 7 height 6
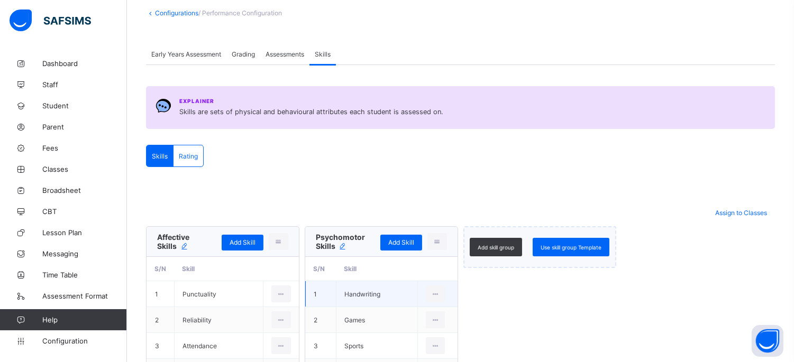
scroll to position [86, 0]
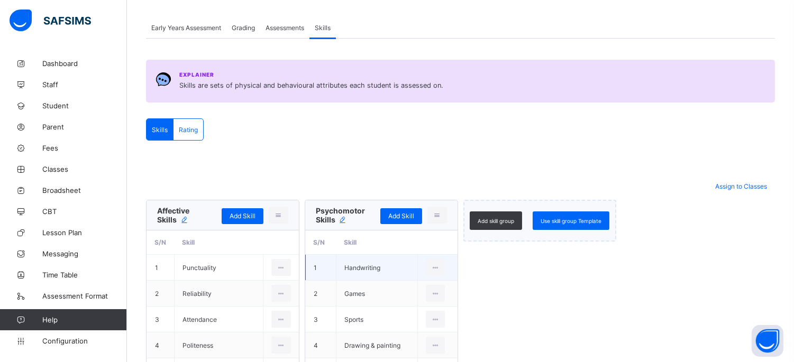
click at [196, 135] on div "Rating" at bounding box center [188, 129] width 30 height 21
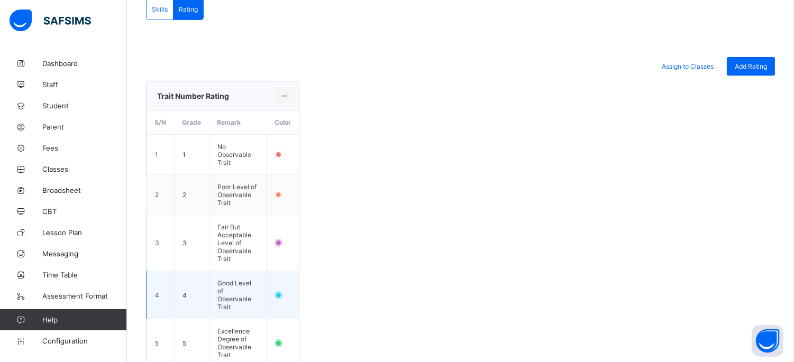
scroll to position [139, 0]
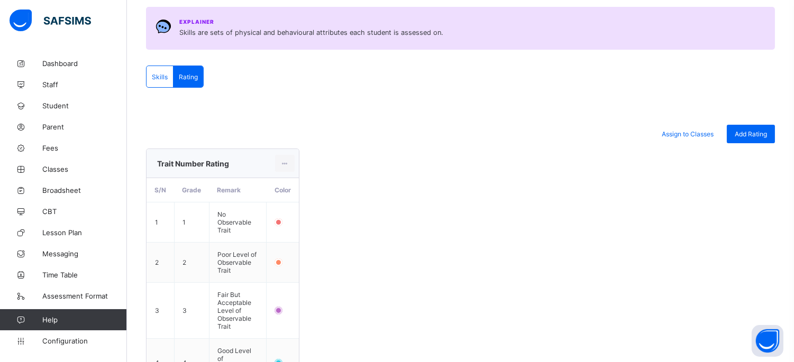
click at [161, 83] on div "Skills" at bounding box center [159, 76] width 27 height 21
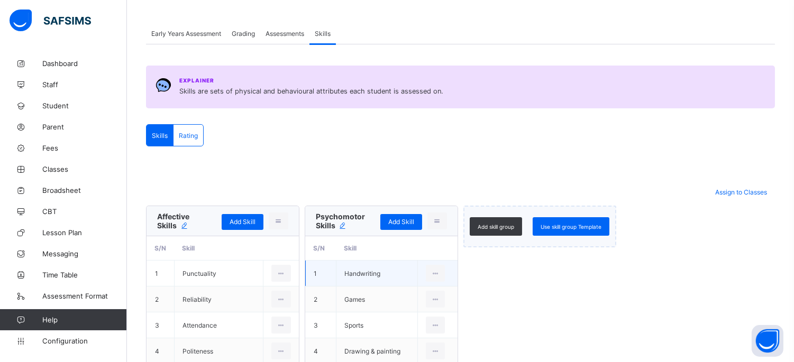
scroll to position [22, 0]
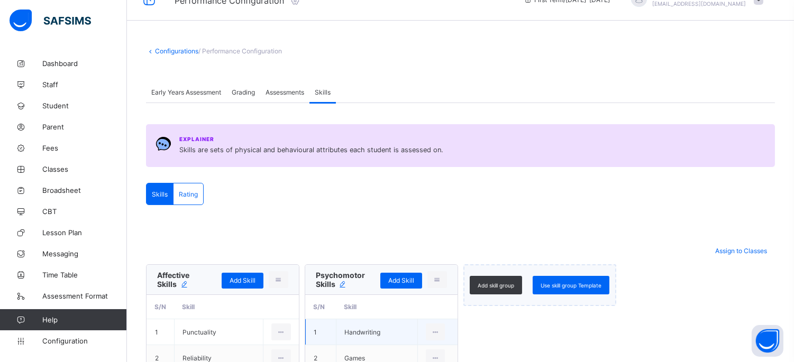
click at [284, 92] on span "Assessments" at bounding box center [284, 92] width 39 height 8
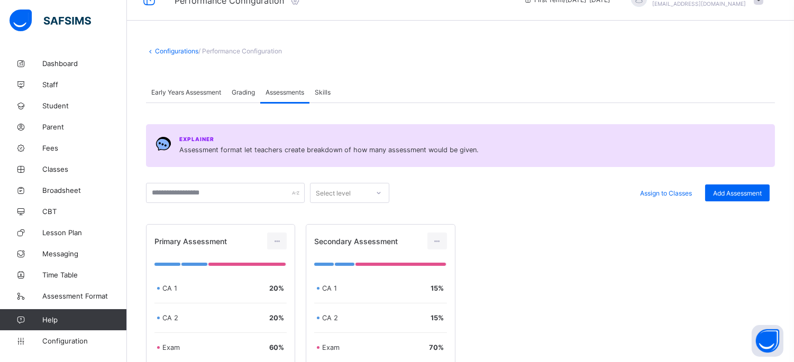
click at [229, 92] on div "Grading" at bounding box center [243, 91] width 34 height 21
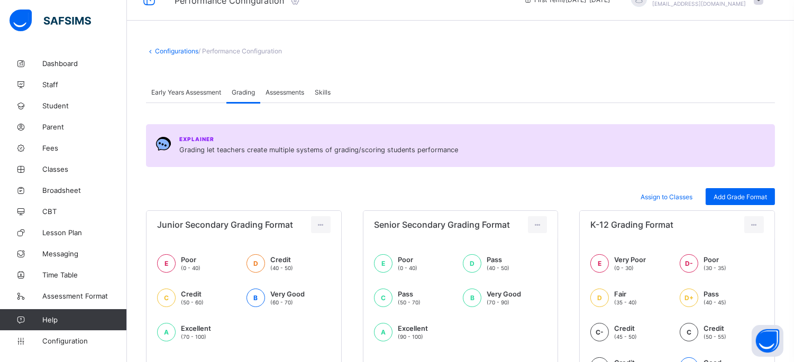
click at [196, 96] on div "Early Years Assessment" at bounding box center [186, 91] width 80 height 21
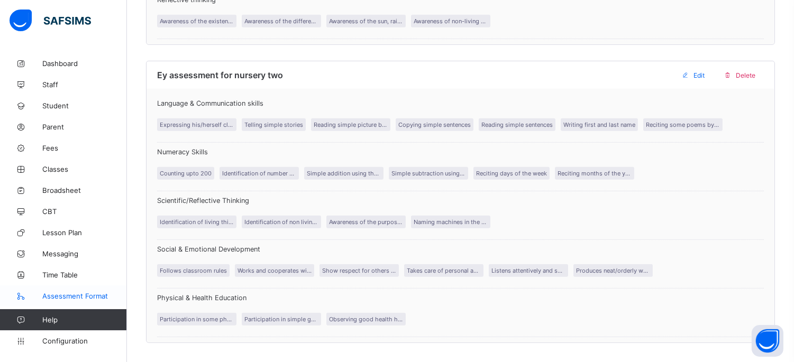
scroll to position [961, 0]
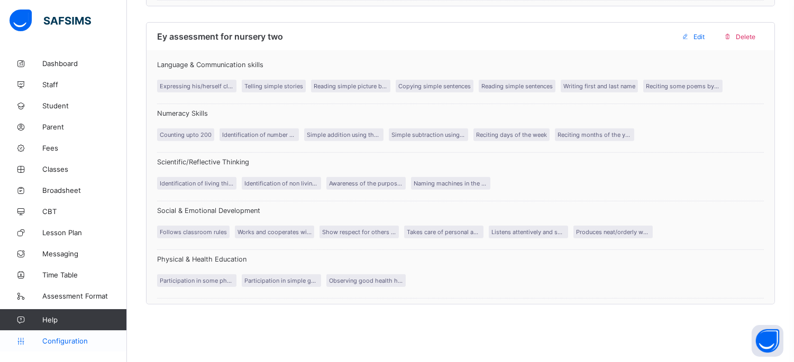
drag, startPoint x: 66, startPoint y: 336, endPoint x: 72, endPoint y: 331, distance: 7.9
click at [66, 337] on link "Configuration" at bounding box center [63, 340] width 126 height 21
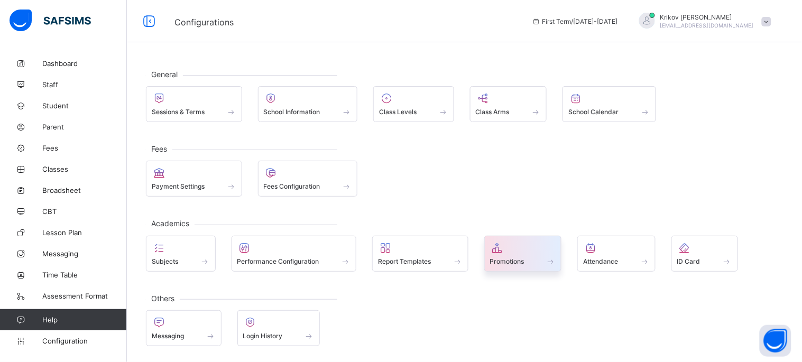
click at [512, 259] on span "Promotions" at bounding box center [507, 261] width 34 height 8
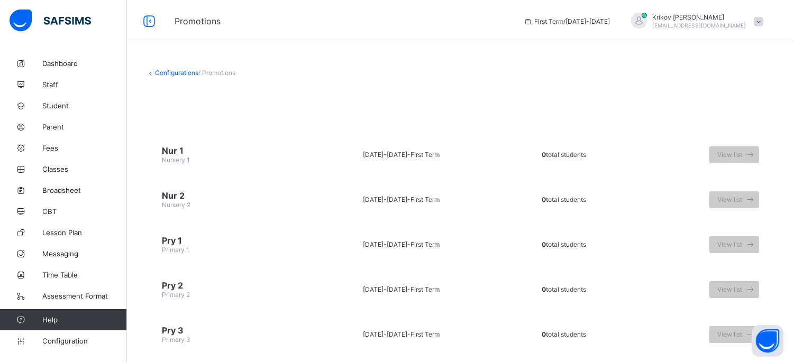
click at [174, 72] on link "Configurations" at bounding box center [176, 73] width 43 height 8
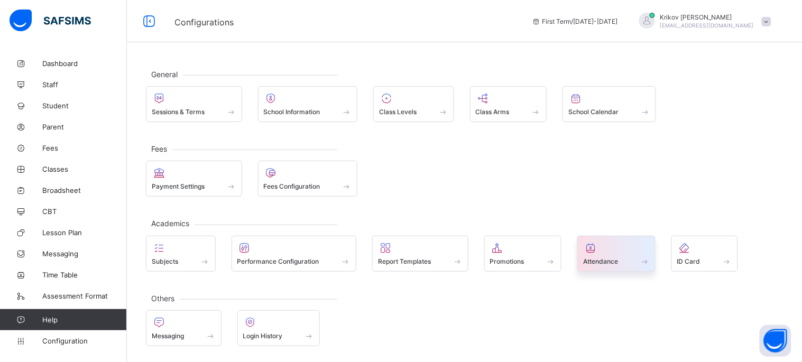
click at [589, 260] on span "Attendance" at bounding box center [600, 261] width 35 height 8
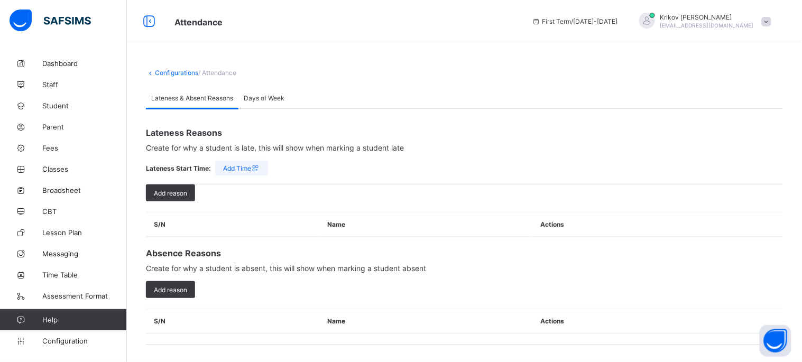
click at [170, 72] on link "Configurations" at bounding box center [176, 73] width 43 height 8
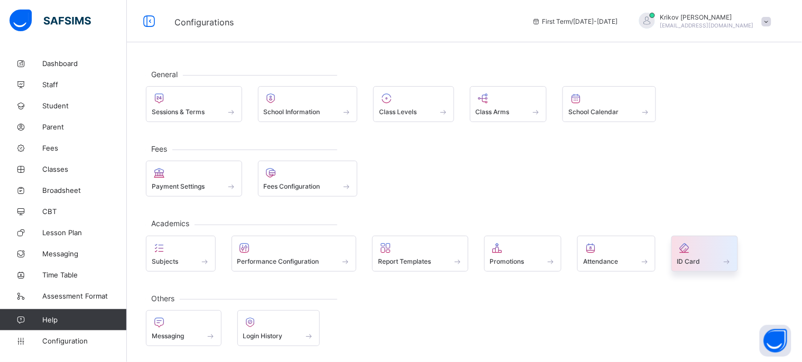
click at [696, 259] on span "ID Card" at bounding box center [688, 261] width 23 height 8
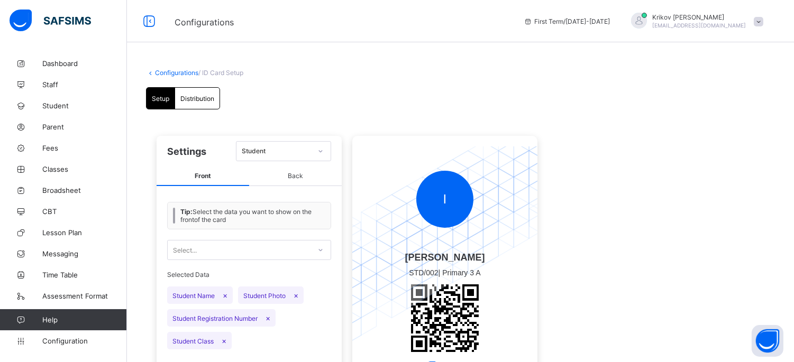
scroll to position [60, 0]
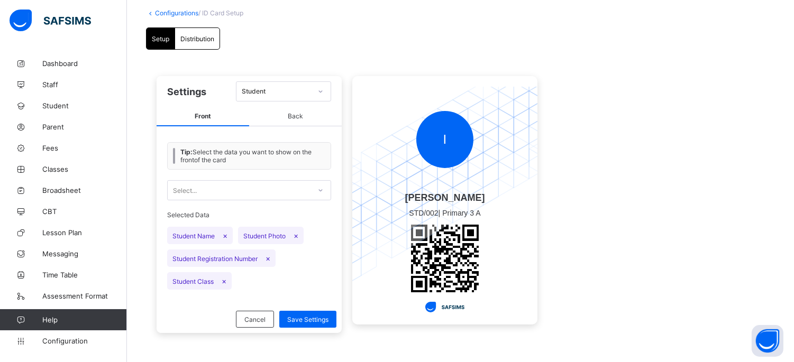
click at [204, 40] on span "Distribution" at bounding box center [197, 39] width 34 height 8
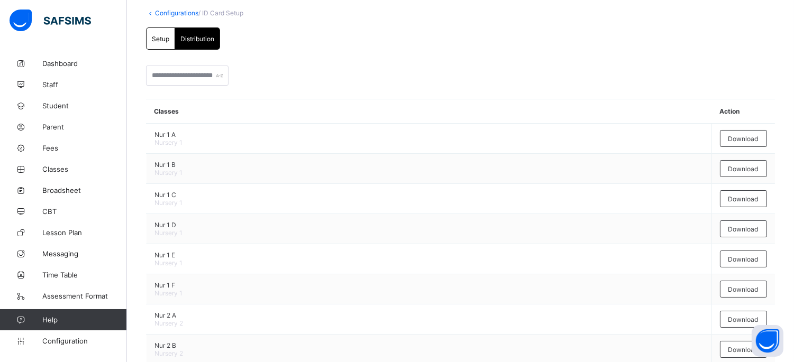
click at [162, 40] on span "Setup" at bounding box center [160, 39] width 17 height 8
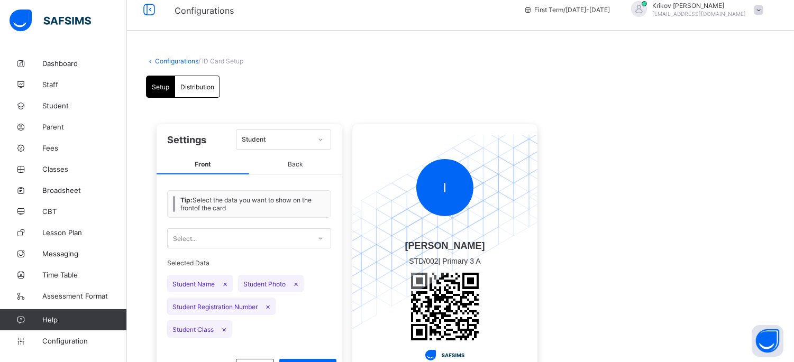
scroll to position [0, 0]
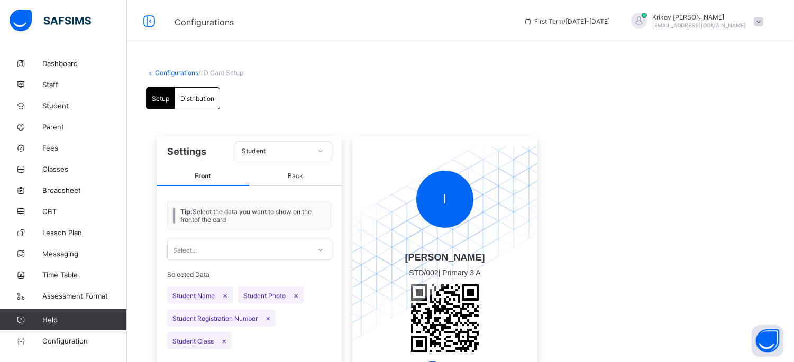
click at [171, 68] on div "Configurations / ID Card Setup Setup Distribution Setup Distribution Settings S…" at bounding box center [460, 239] width 667 height 372
click at [173, 72] on link "Configurations" at bounding box center [176, 73] width 43 height 8
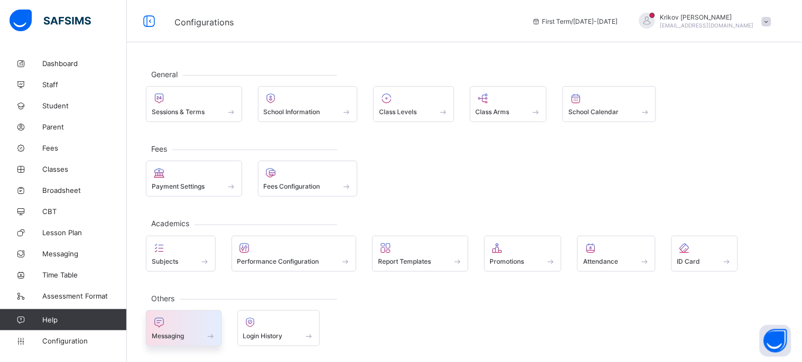
click at [160, 320] on icon at bounding box center [159, 322] width 15 height 13
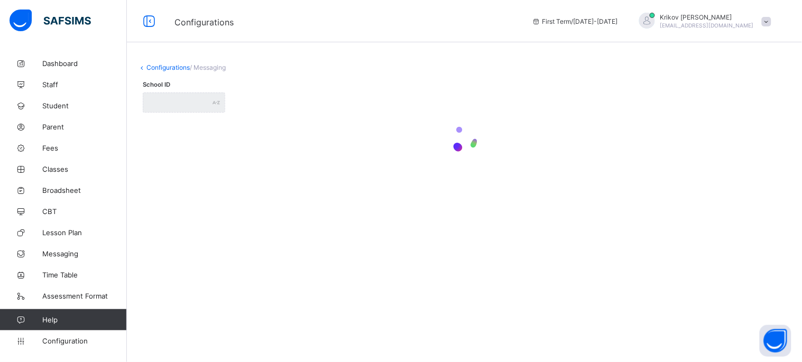
type input "**********"
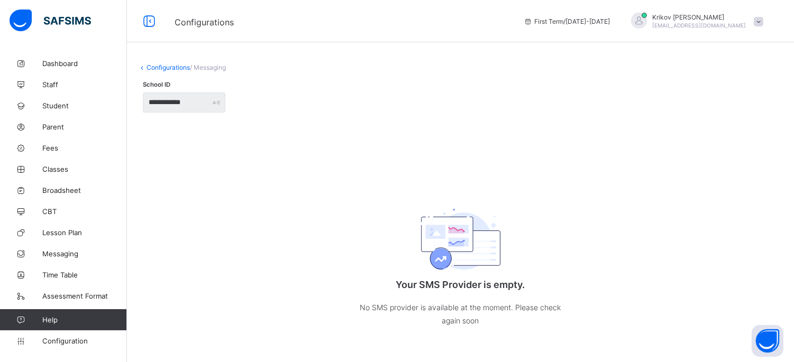
click at [165, 64] on link "Configurations" at bounding box center [167, 67] width 43 height 8
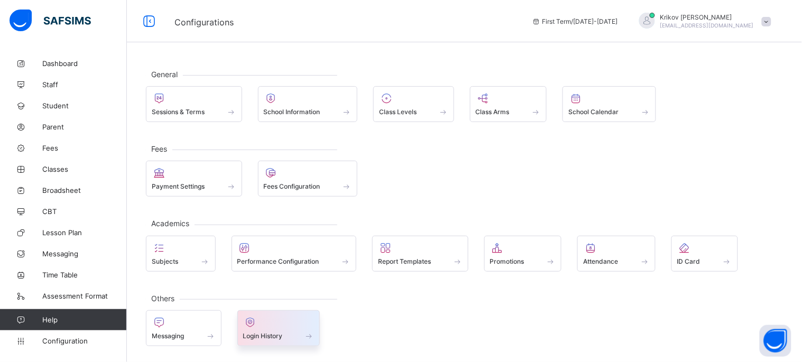
click at [272, 339] on div "Login History" at bounding box center [278, 328] width 83 height 36
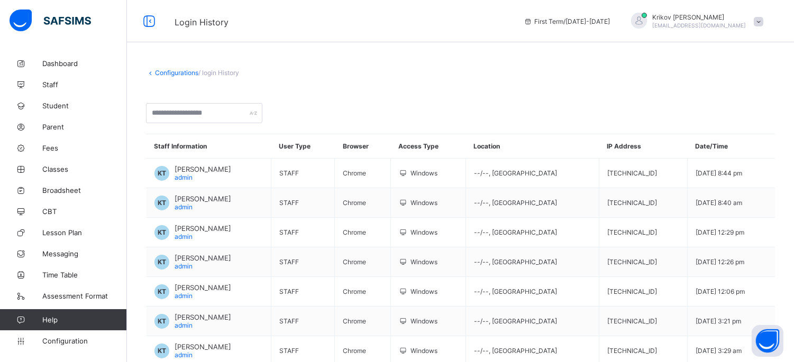
click at [181, 69] on link "Configurations" at bounding box center [176, 73] width 43 height 8
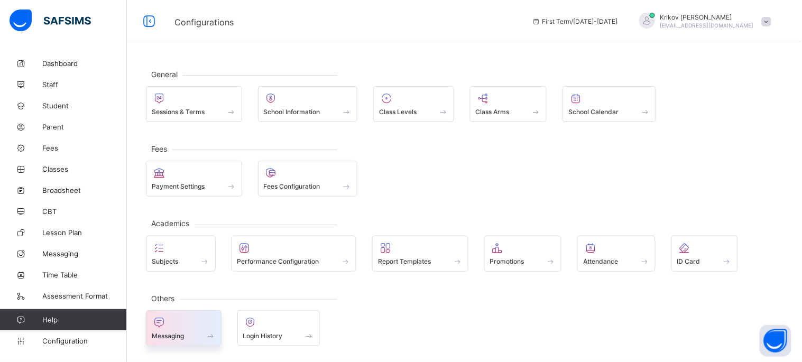
click at [161, 339] on div "Messaging" at bounding box center [184, 335] width 64 height 9
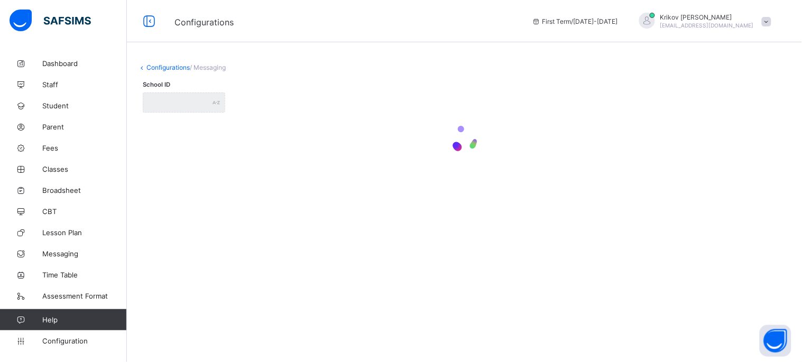
type input "**********"
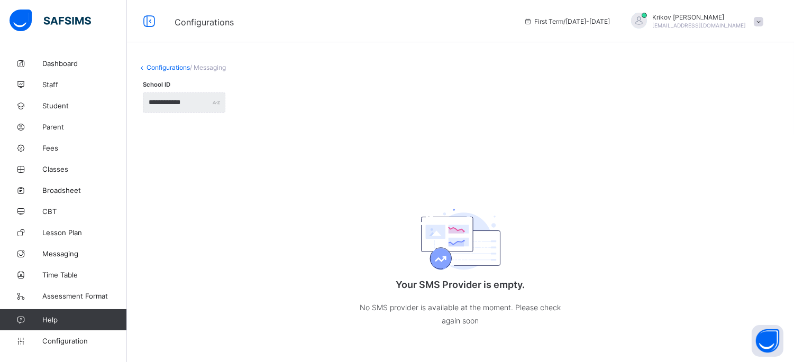
scroll to position [3, 0]
click at [166, 61] on link "Configurations" at bounding box center [167, 65] width 43 height 8
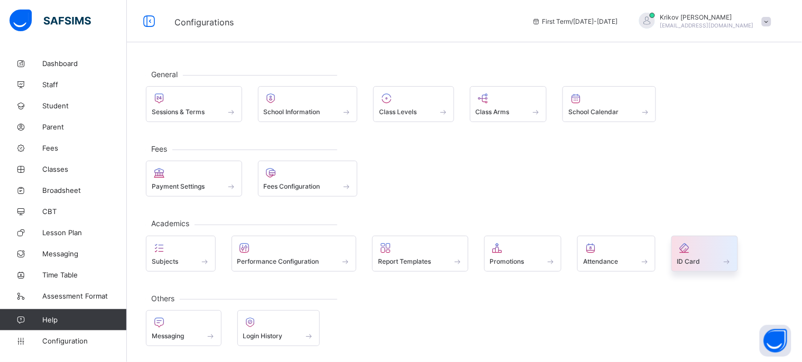
click at [680, 265] on div "ID Card" at bounding box center [704, 254] width 67 height 36
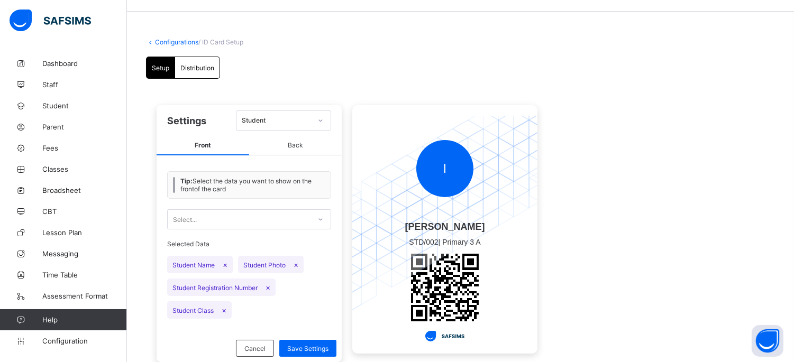
scroll to position [60, 0]
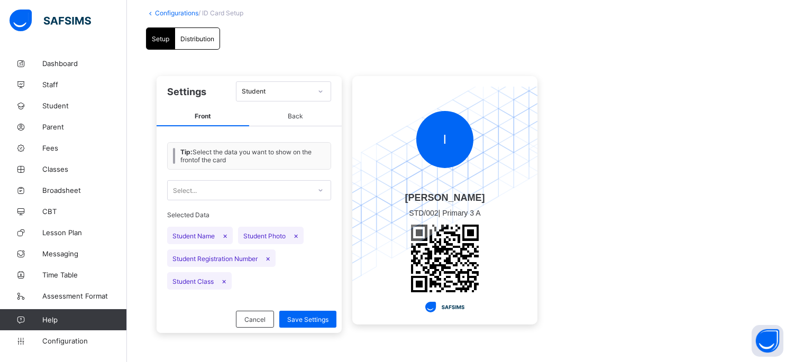
click at [213, 191] on div "Select..." at bounding box center [239, 190] width 143 height 15
click at [214, 191] on div "Select..." at bounding box center [239, 190] width 143 height 15
click at [272, 93] on div "Student" at bounding box center [277, 92] width 70 height 8
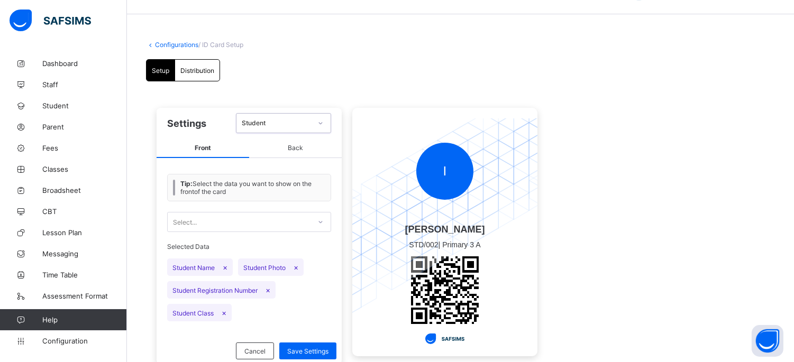
scroll to position [0, 0]
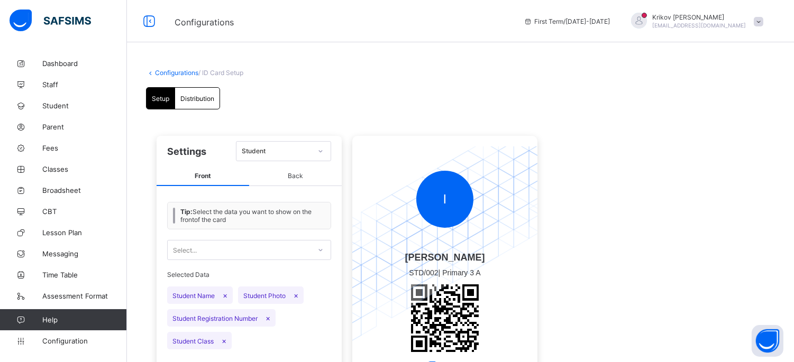
click at [179, 69] on link "Configurations" at bounding box center [176, 73] width 43 height 8
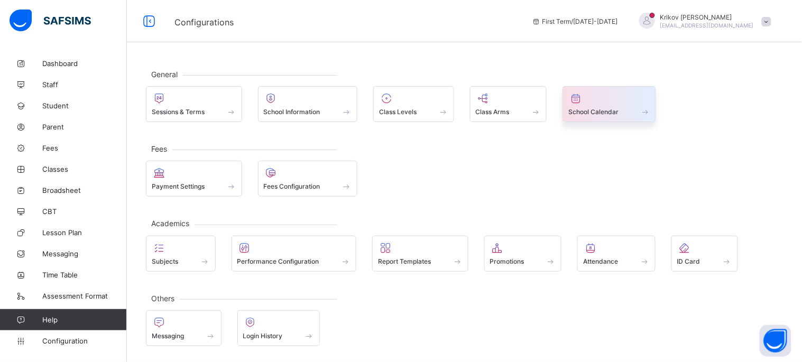
click at [598, 115] on div "School Calendar" at bounding box center [609, 111] width 82 height 9
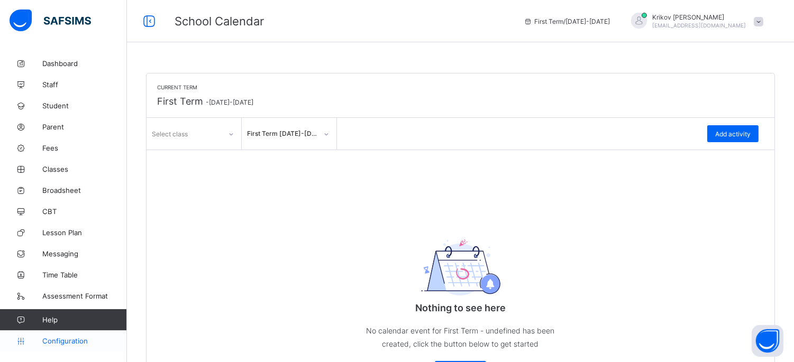
click at [69, 341] on span "Configuration" at bounding box center [84, 341] width 84 height 8
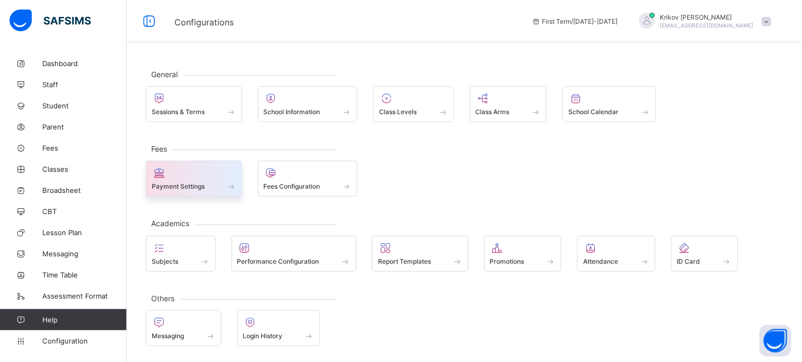
click at [168, 187] on span "Payment Settings" at bounding box center [178, 186] width 53 height 8
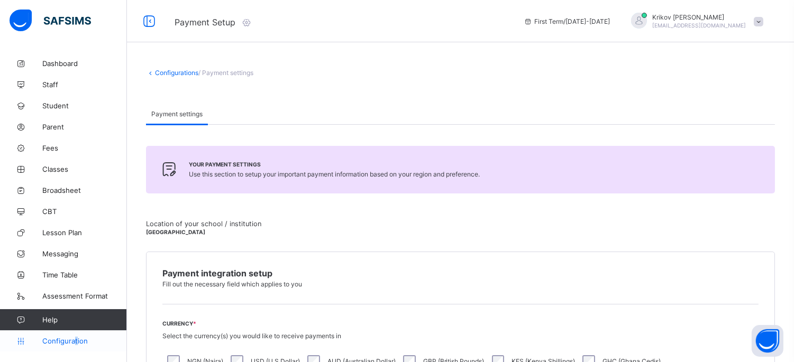
click at [75, 340] on span "Configuration" at bounding box center [84, 341] width 84 height 8
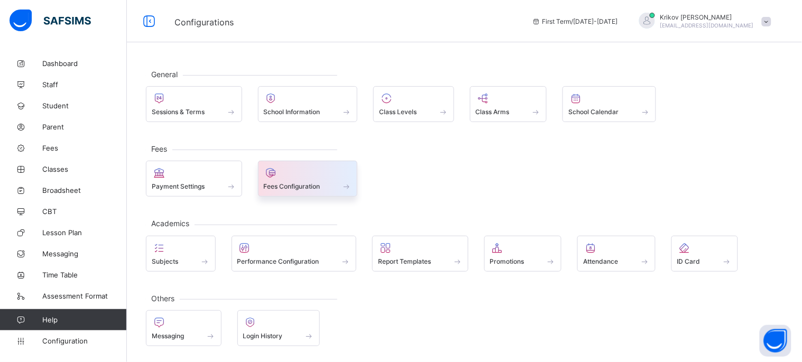
click at [282, 180] on span at bounding box center [308, 180] width 88 height 3
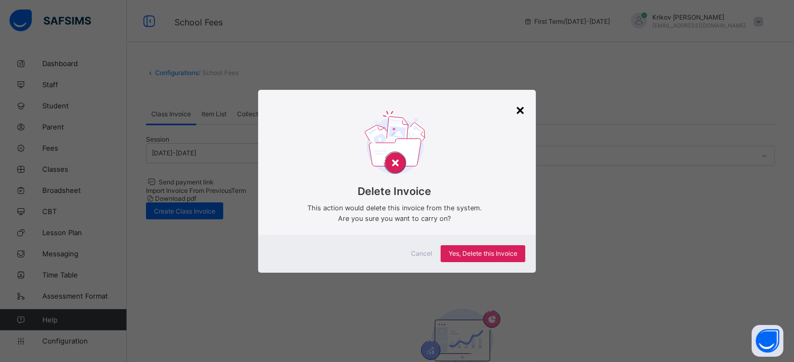
click at [521, 110] on div "×" at bounding box center [520, 109] width 10 height 18
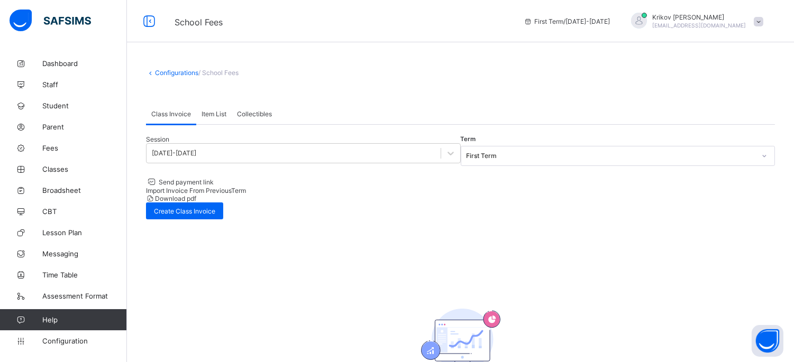
click at [177, 70] on link "Configurations" at bounding box center [176, 73] width 43 height 8
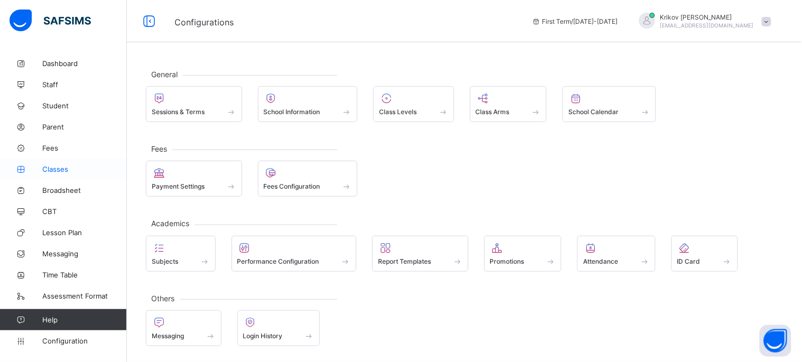
click at [53, 165] on span "Classes" at bounding box center [84, 169] width 85 height 8
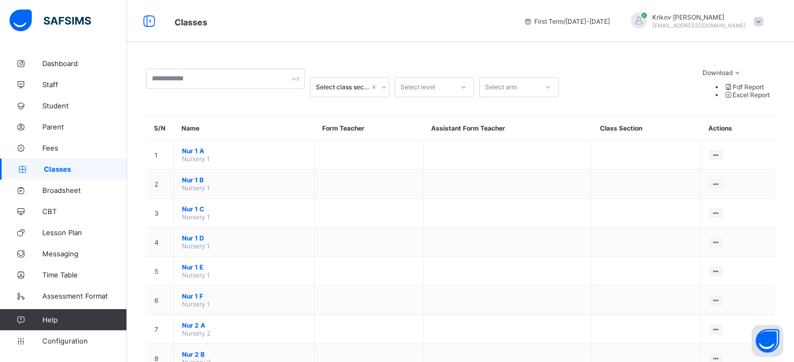
click at [732, 77] on span "Download" at bounding box center [717, 73] width 30 height 8
click at [344, 82] on div "Select class section" at bounding box center [339, 87] width 58 height 15
click at [268, 82] on input "text" at bounding box center [225, 79] width 159 height 20
click at [418, 80] on div "Select level" at bounding box center [417, 87] width 35 height 20
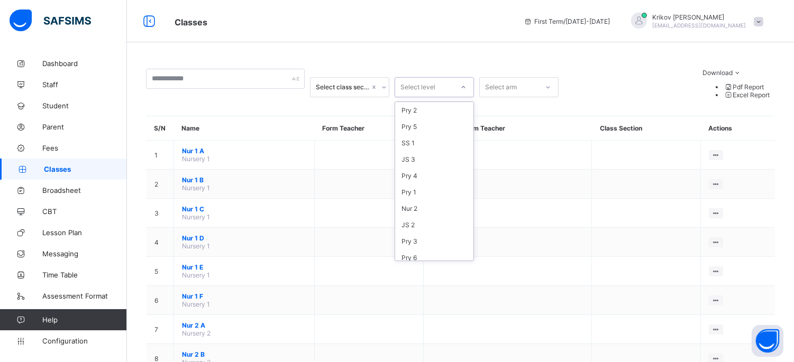
scroll to position [66, 0]
click at [416, 151] on div "JS 2" at bounding box center [434, 159] width 78 height 16
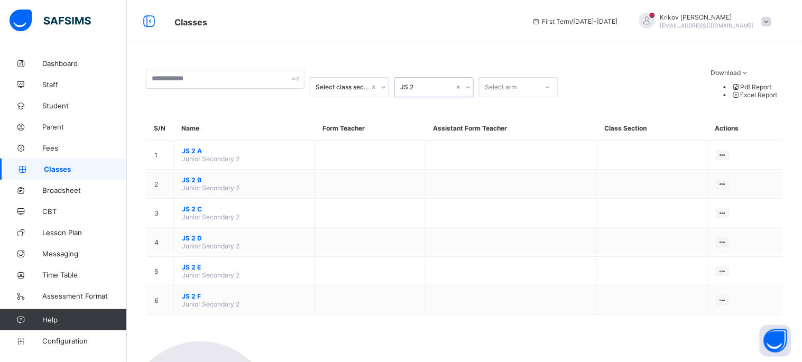
click at [505, 77] on div "Select arm" at bounding box center [501, 87] width 32 height 20
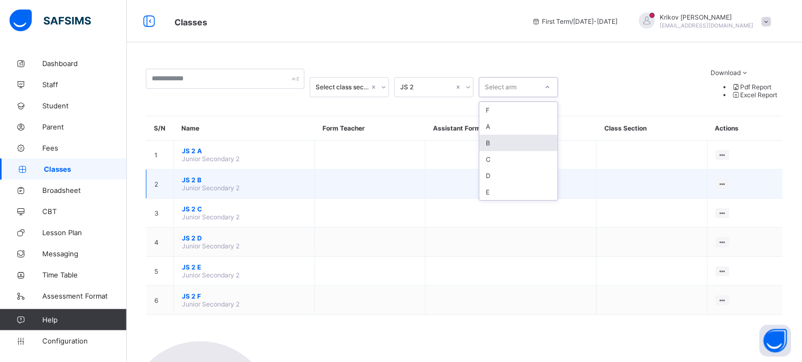
click at [495, 135] on div "B" at bounding box center [519, 143] width 78 height 16
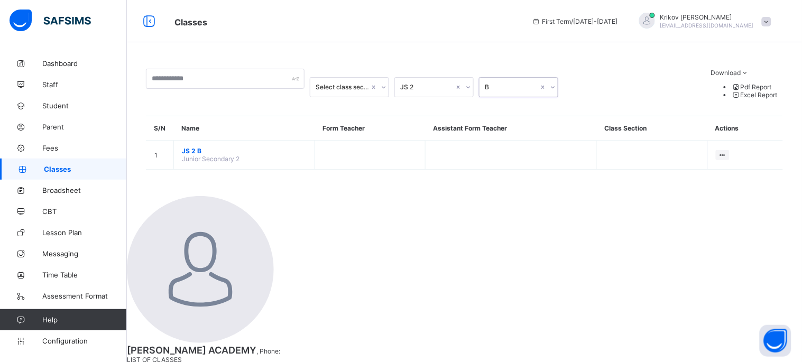
click at [444, 82] on div "JS 2" at bounding box center [424, 87] width 58 height 15
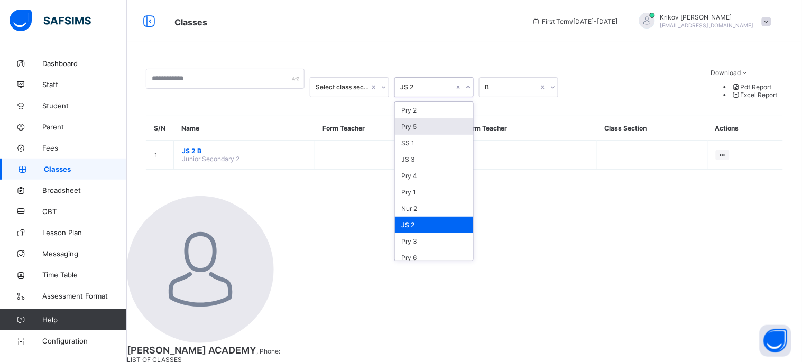
click at [413, 118] on div "Pry 5" at bounding box center [434, 126] width 78 height 16
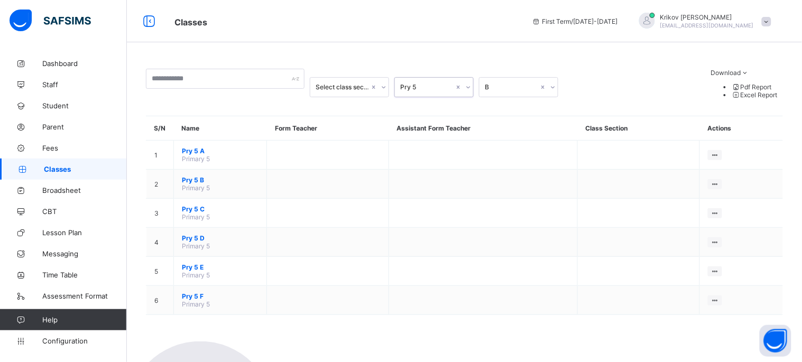
click at [501, 83] on div "B" at bounding box center [512, 87] width 54 height 8
click at [498, 118] on div "A" at bounding box center [519, 126] width 78 height 16
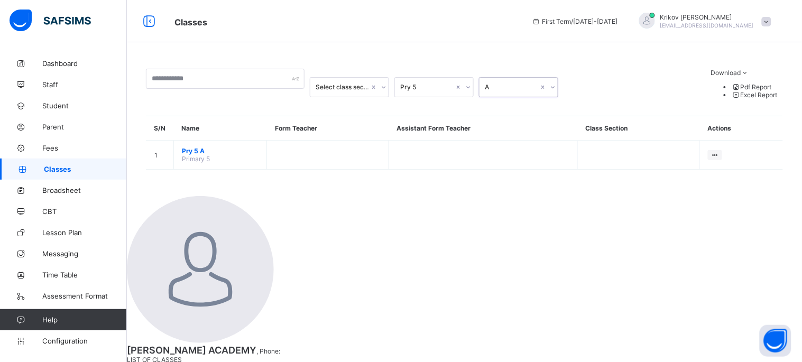
click at [354, 83] on div "Select class section" at bounding box center [343, 87] width 54 height 8
click at [350, 102] on div "No options" at bounding box center [349, 110] width 78 height 16
click at [262, 82] on input "text" at bounding box center [225, 79] width 159 height 20
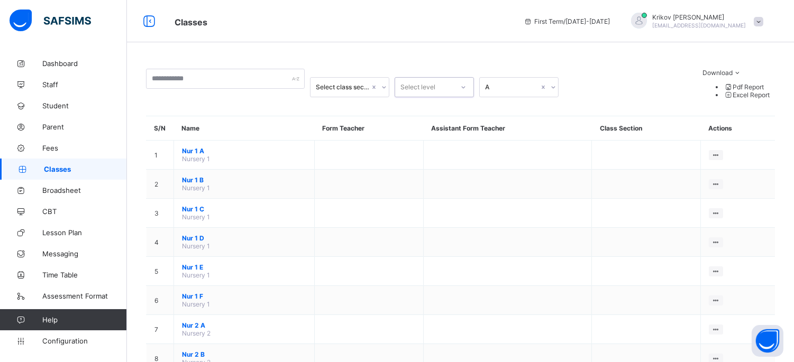
click at [462, 82] on icon at bounding box center [463, 87] width 6 height 11
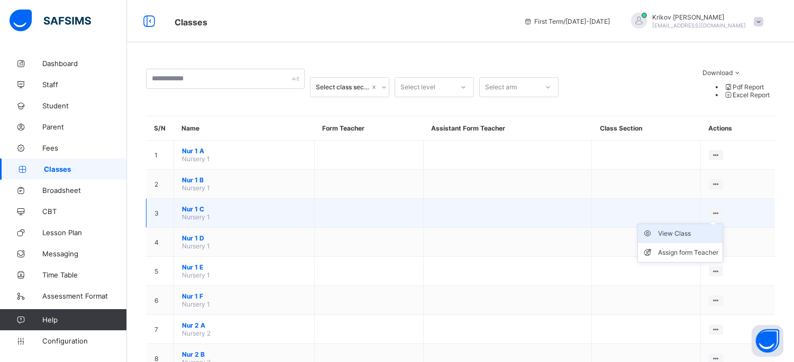
click at [680, 228] on div "View Class" at bounding box center [688, 233] width 60 height 11
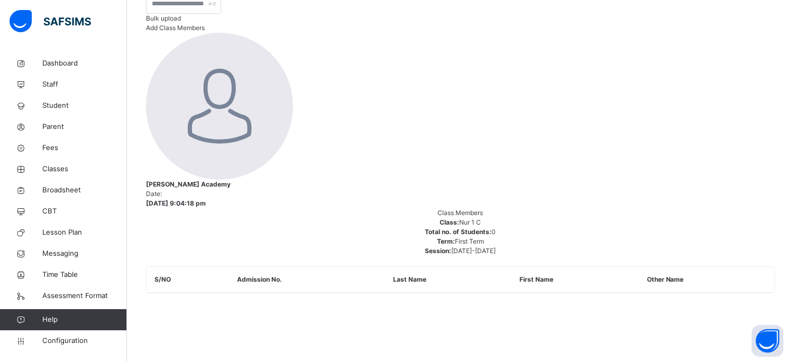
scroll to position [172, 0]
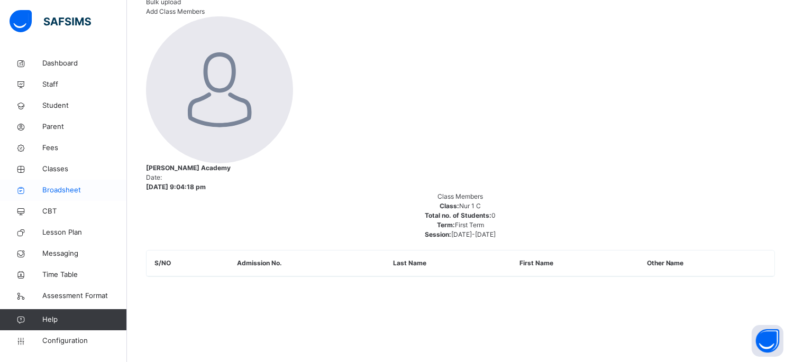
click at [70, 189] on span "Broadsheet" at bounding box center [84, 190] width 85 height 11
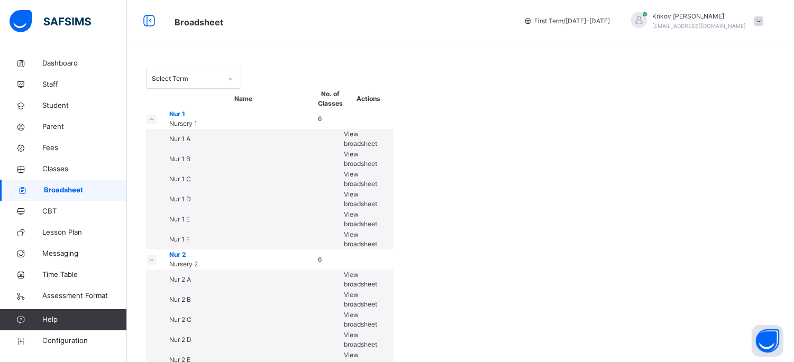
click at [377, 148] on span "View broadsheet" at bounding box center [360, 138] width 33 height 17
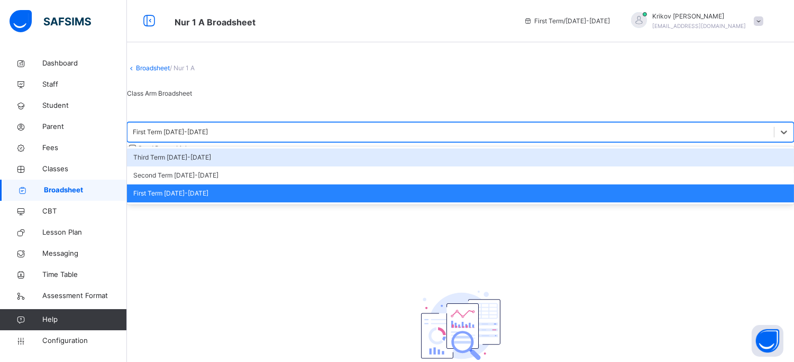
click at [208, 137] on div "First Term [DATE]-[DATE]" at bounding box center [170, 132] width 75 height 10
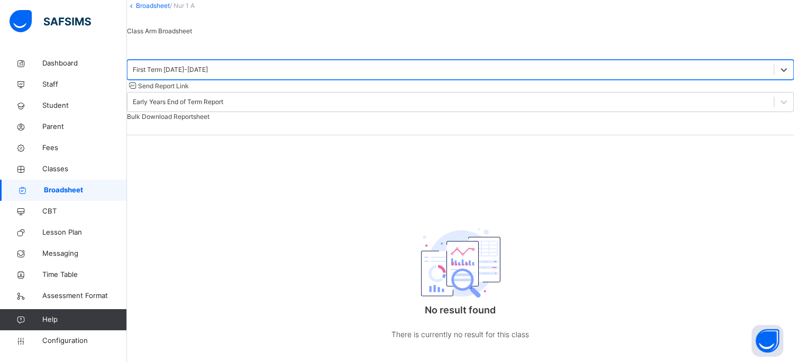
scroll to position [67, 0]
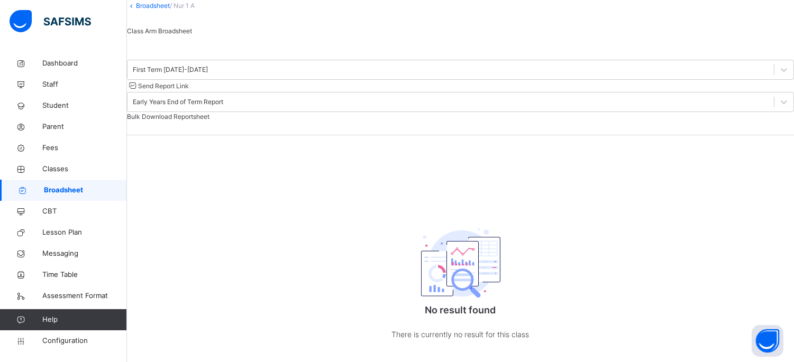
click at [485, 328] on p "There is currently no result for this class" at bounding box center [460, 334] width 211 height 13
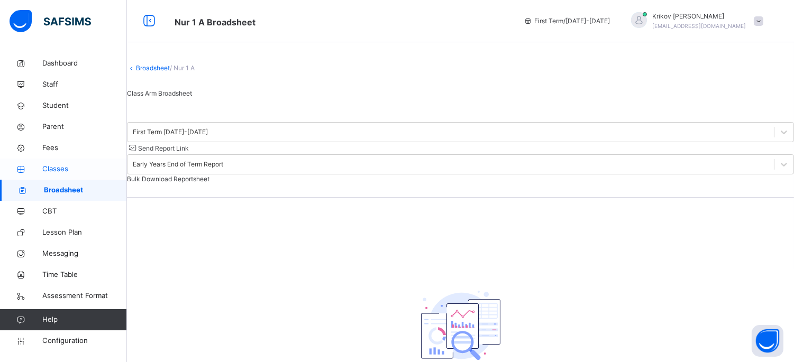
click at [62, 168] on span "Classes" at bounding box center [84, 169] width 85 height 11
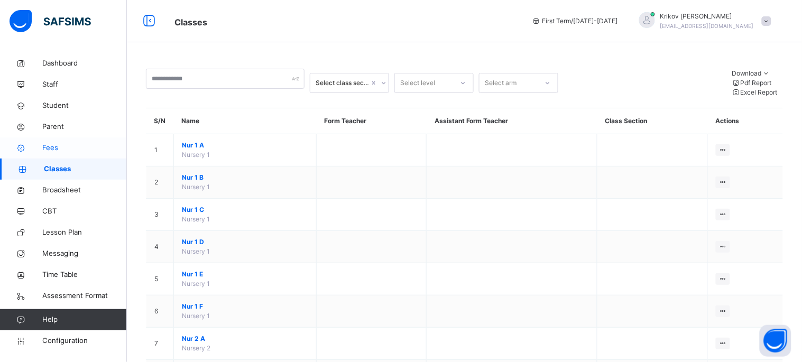
click at [54, 139] on link "Fees" at bounding box center [63, 147] width 127 height 21
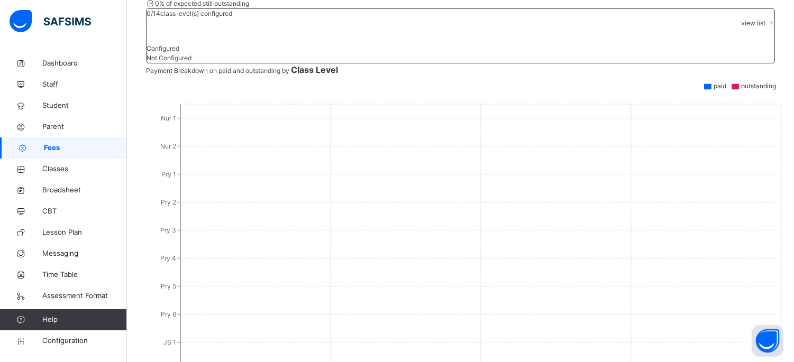
scroll to position [5, 0]
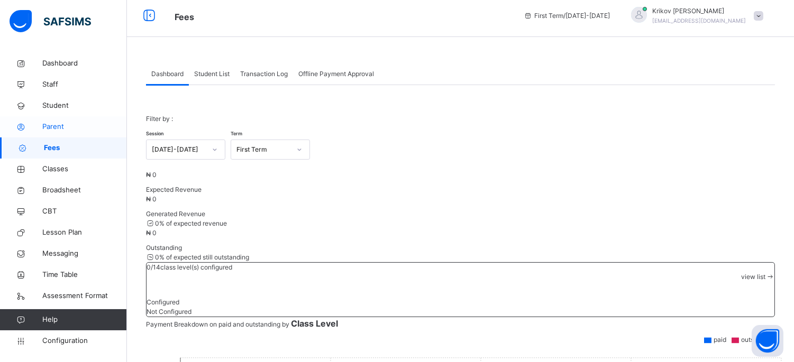
click at [70, 130] on span "Parent" at bounding box center [84, 127] width 85 height 11
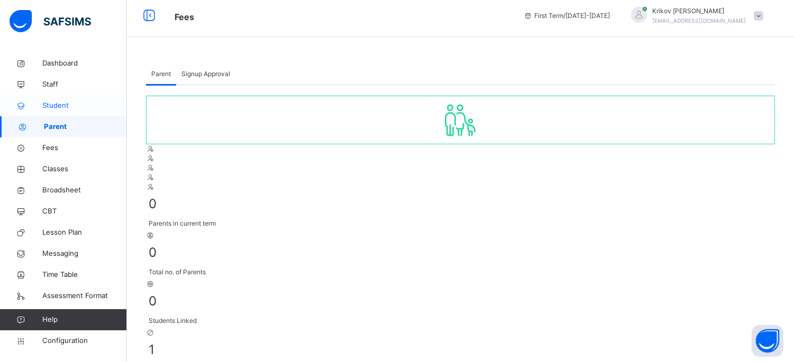
click at [52, 107] on span "Student" at bounding box center [84, 105] width 85 height 11
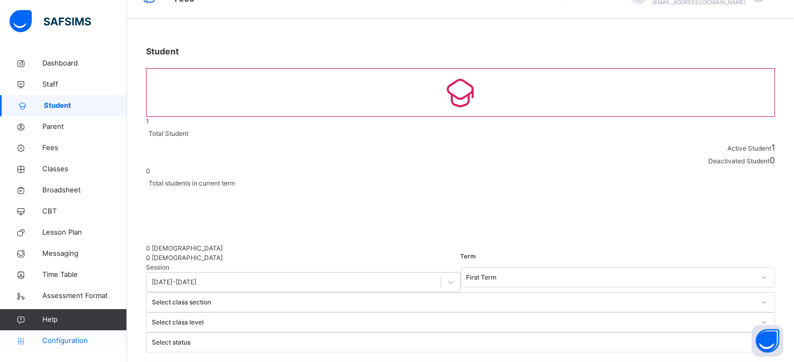
click at [55, 342] on span "Configuration" at bounding box center [84, 341] width 84 height 11
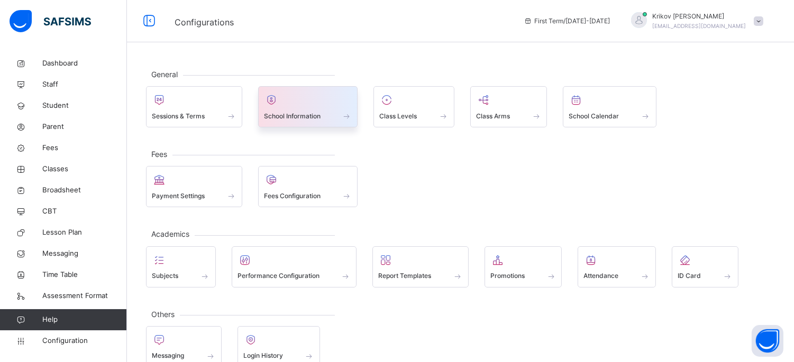
click at [288, 124] on div "School Information" at bounding box center [308, 106] width 100 height 41
select select "**"
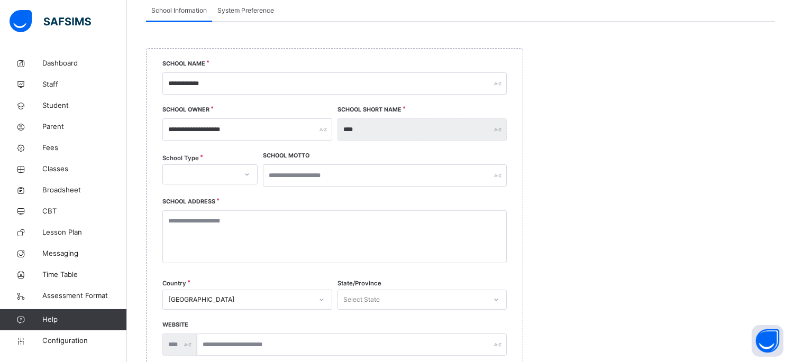
scroll to position [117, 0]
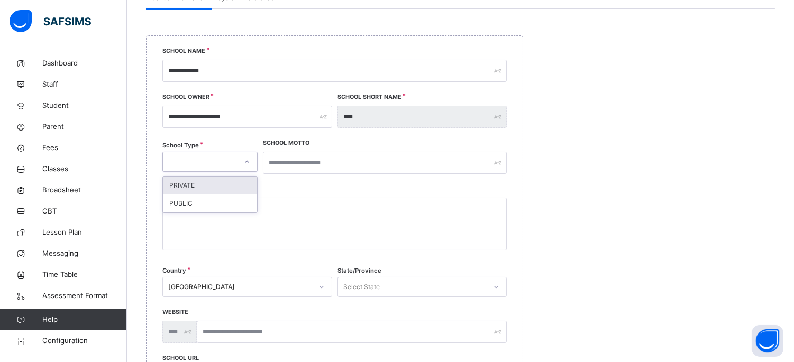
click at [245, 164] on icon at bounding box center [247, 161] width 6 height 11
click at [244, 164] on icon at bounding box center [247, 161] width 6 height 11
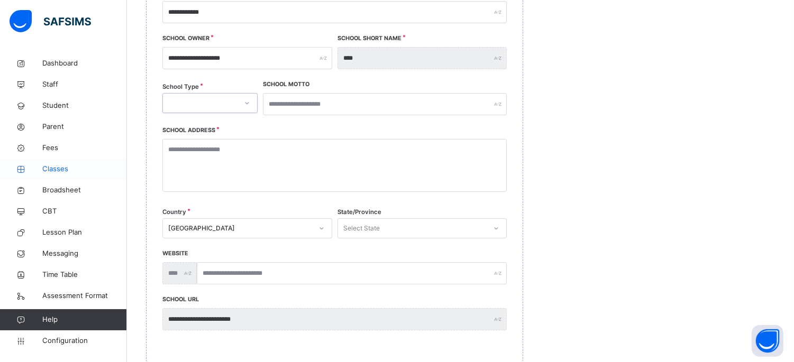
click at [57, 170] on span "Classes" at bounding box center [84, 169] width 85 height 11
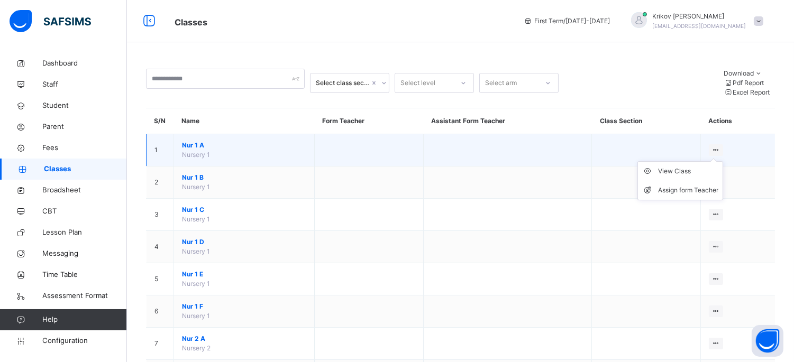
click at [686, 161] on ul "View Class Assign form Teacher" at bounding box center [680, 180] width 86 height 39
click at [685, 166] on div "View Class" at bounding box center [688, 171] width 60 height 11
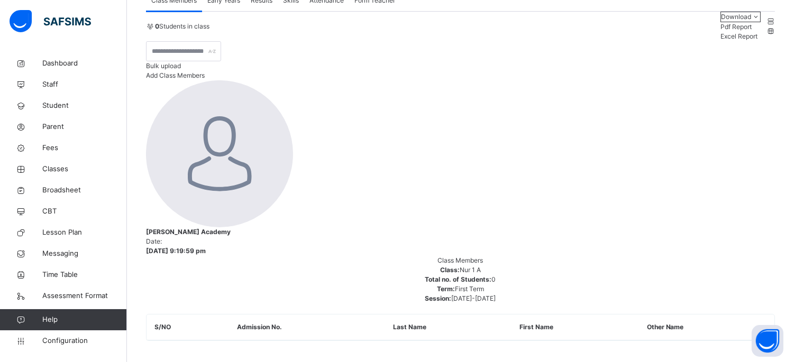
scroll to position [55, 0]
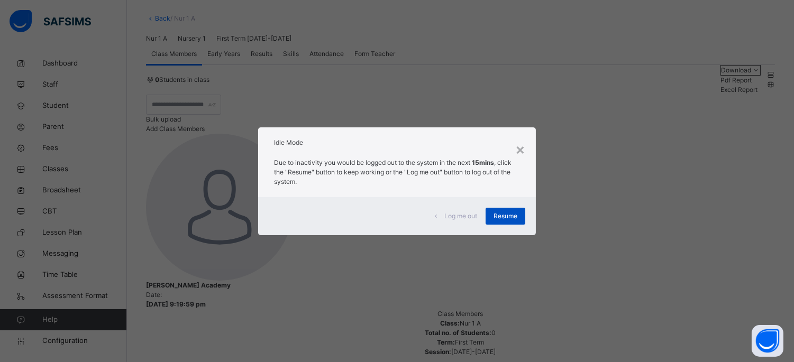
click at [510, 215] on span "Resume" at bounding box center [505, 216] width 24 height 10
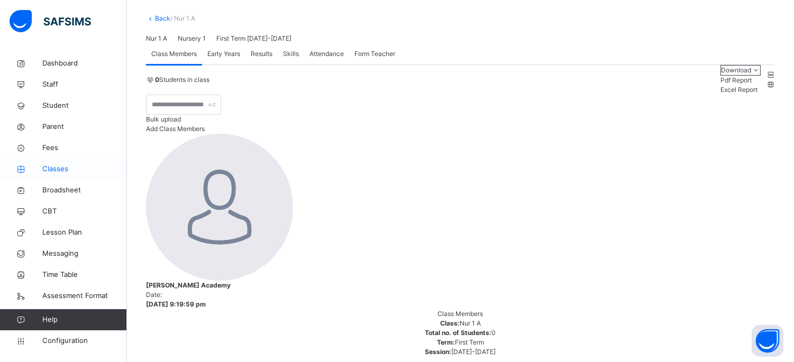
click at [58, 160] on link "Classes" at bounding box center [63, 169] width 127 height 21
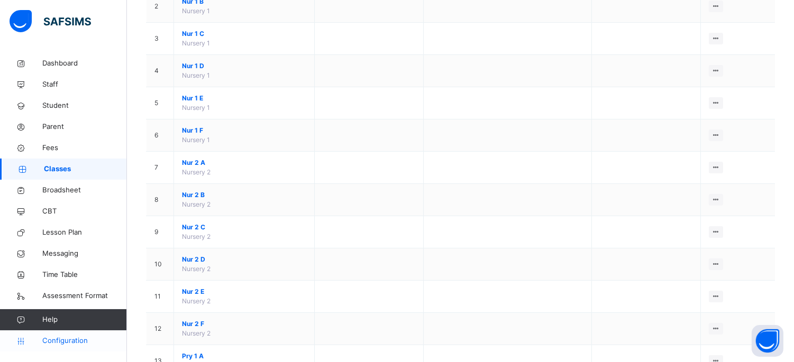
click at [41, 344] on icon at bounding box center [21, 341] width 42 height 8
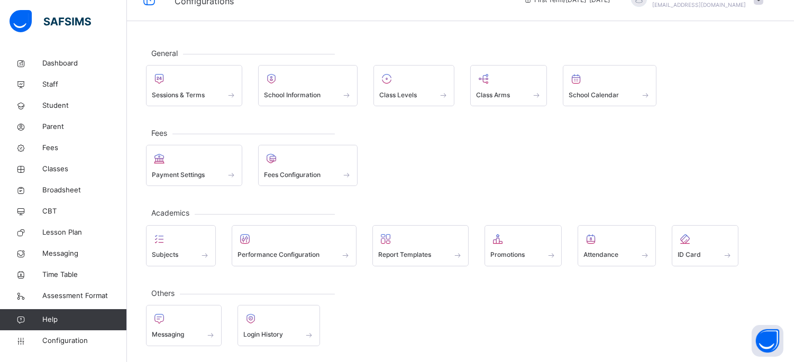
scroll to position [22, 0]
click at [418, 91] on div "Class Levels" at bounding box center [413, 94] width 69 height 11
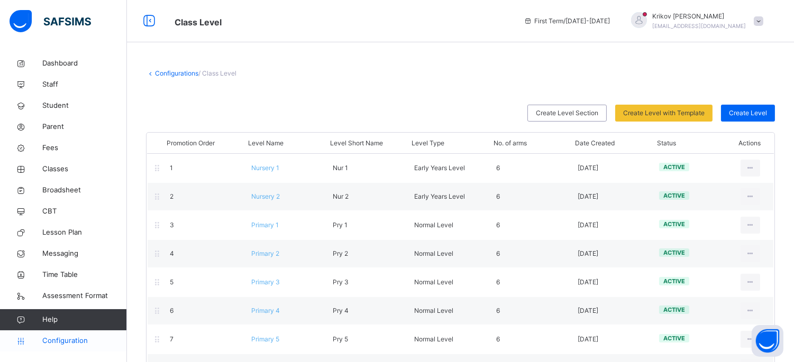
click at [69, 338] on span "Configuration" at bounding box center [84, 341] width 84 height 11
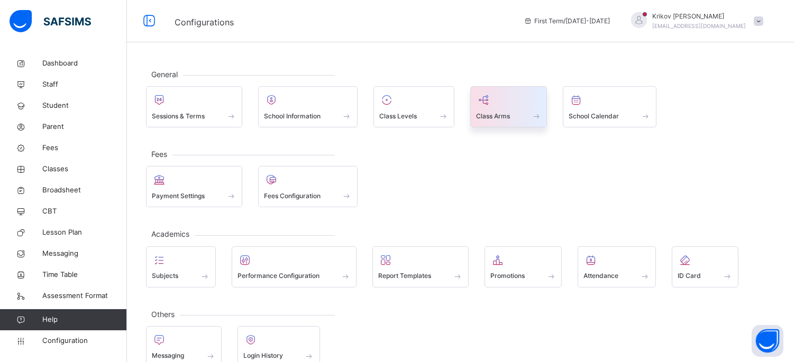
click at [498, 94] on div at bounding box center [509, 100] width 66 height 16
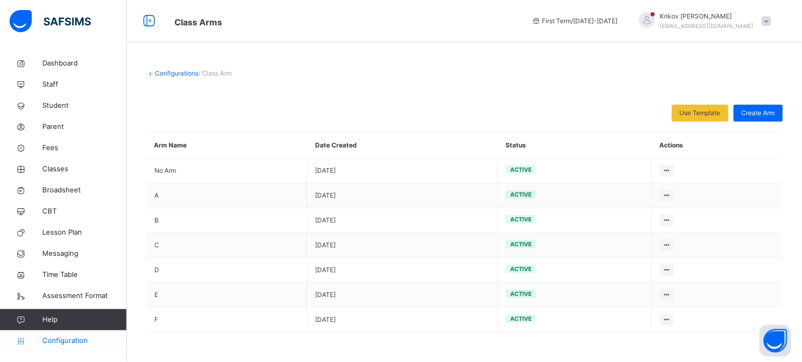
click at [56, 345] on span "Configuration" at bounding box center [84, 341] width 84 height 11
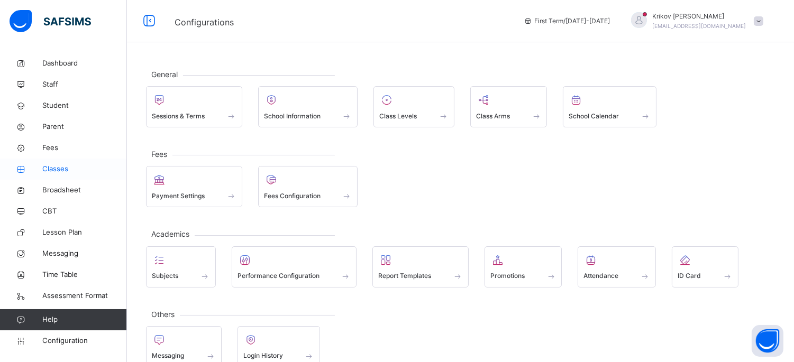
click at [70, 166] on span "Classes" at bounding box center [84, 169] width 85 height 11
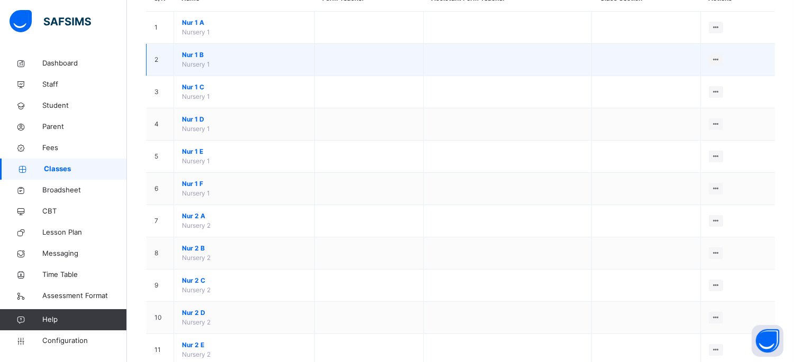
scroll to position [235, 0]
